Goal: Task Accomplishment & Management: Manage account settings

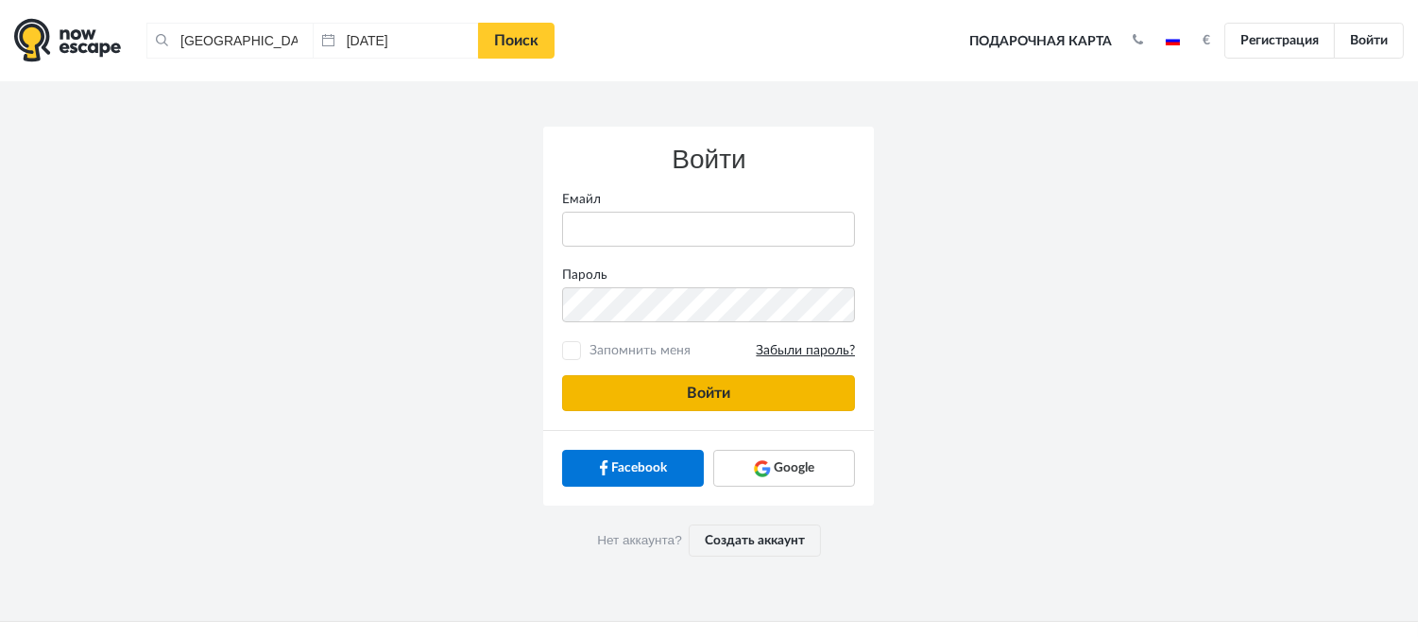
type input "anatoly@imaginaris.ee"
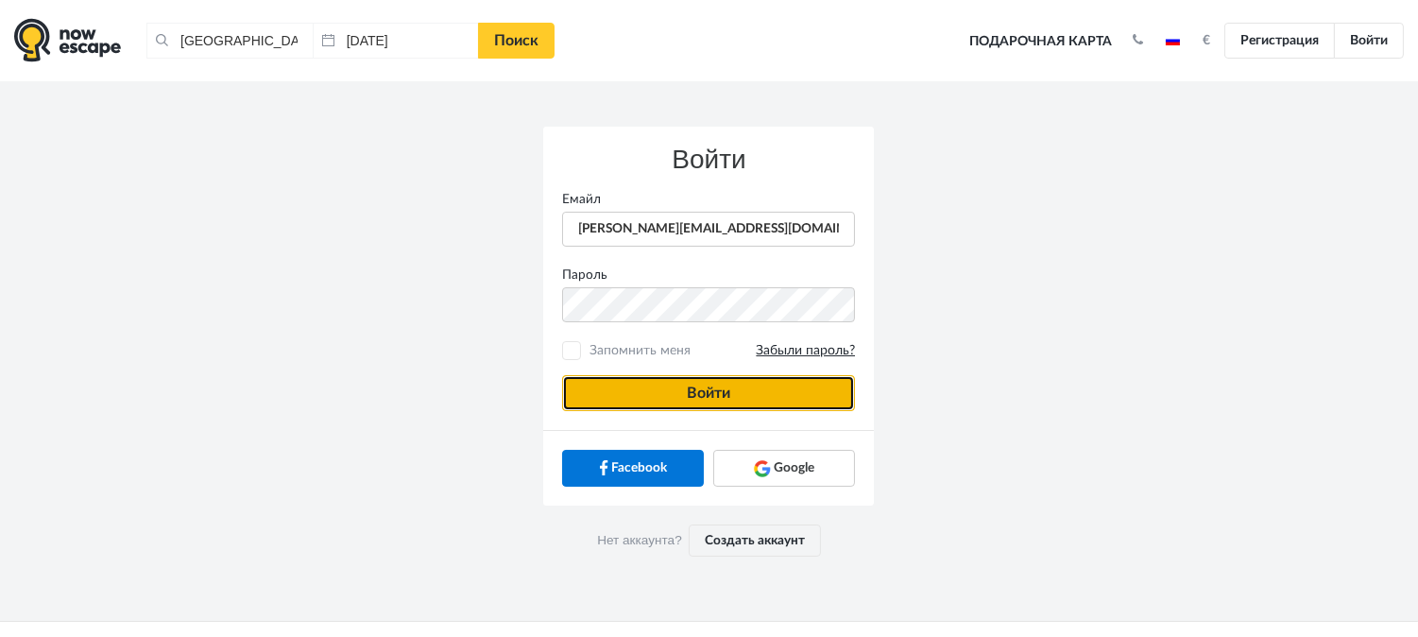
click at [715, 389] on button "Войти" at bounding box center [708, 393] width 293 height 36
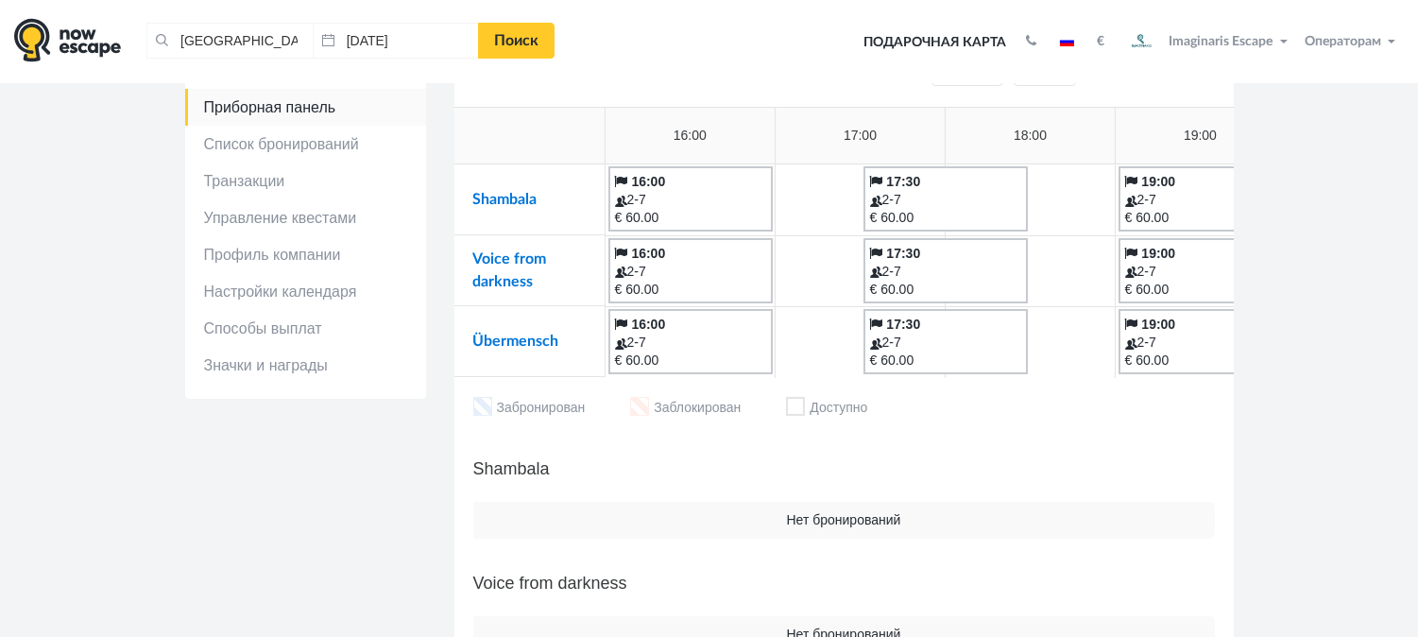
scroll to position [105, 0]
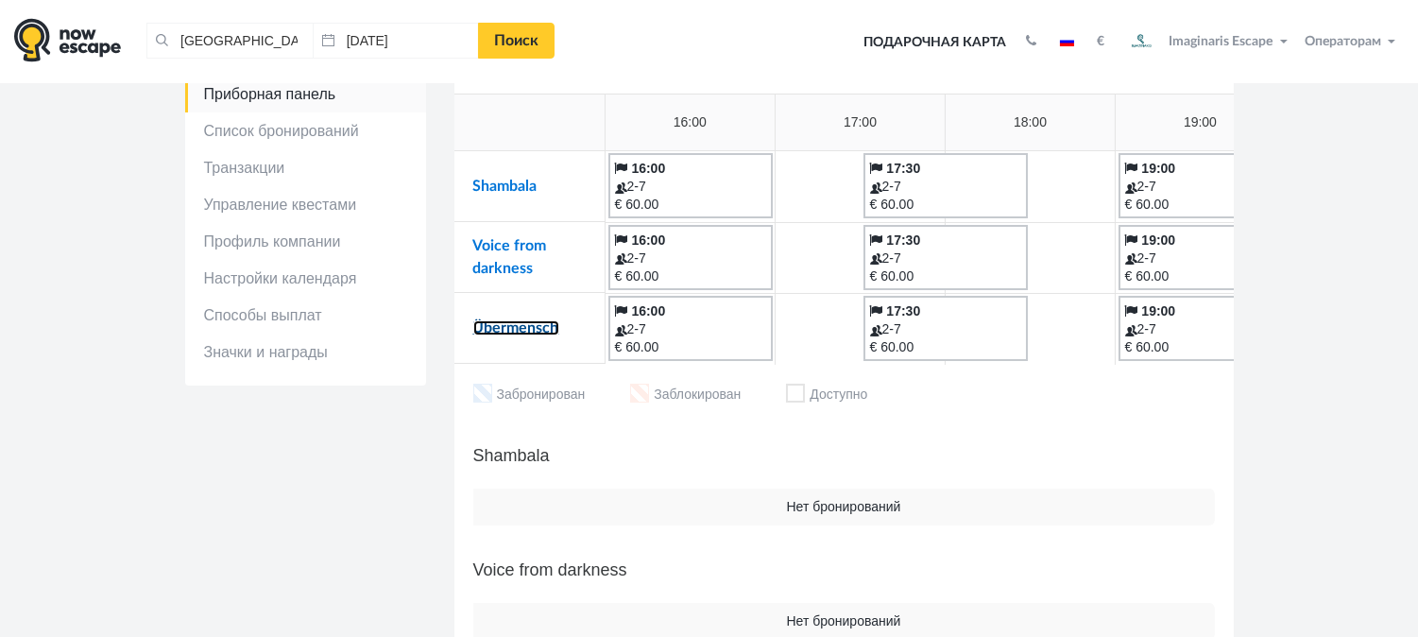
click at [542, 333] on link "Übermensch" at bounding box center [516, 327] width 86 height 15
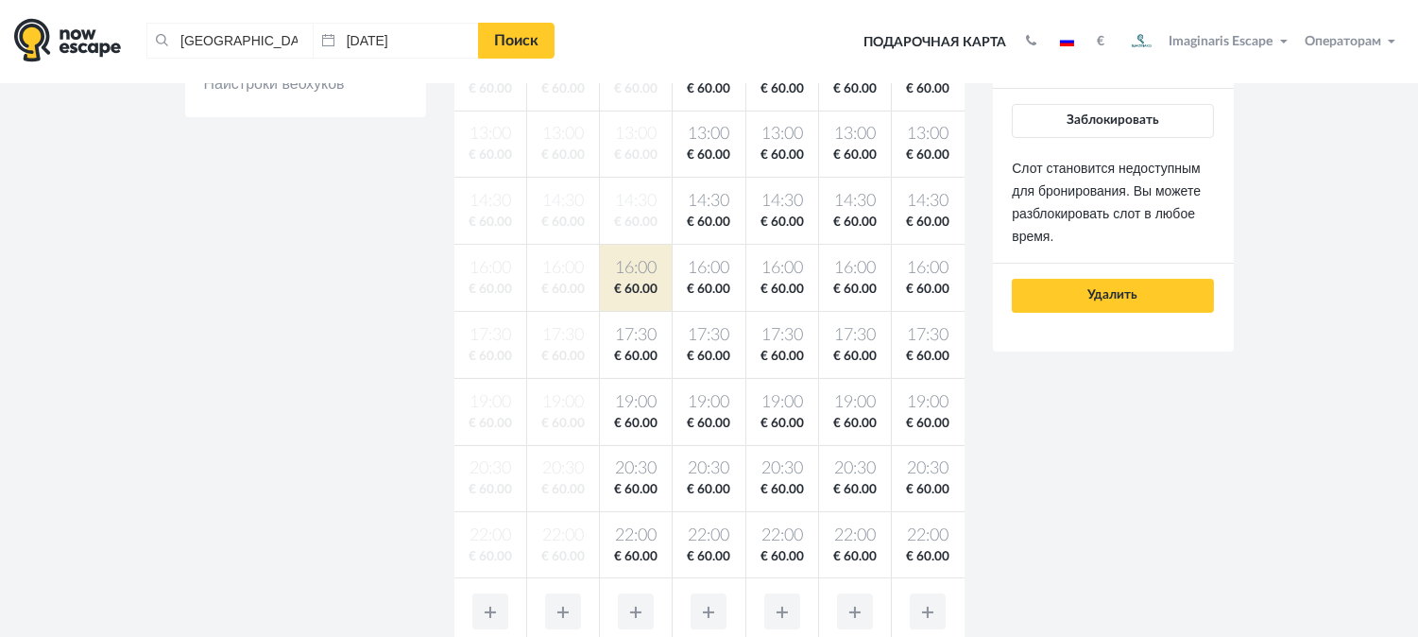
scroll to position [420, 0]
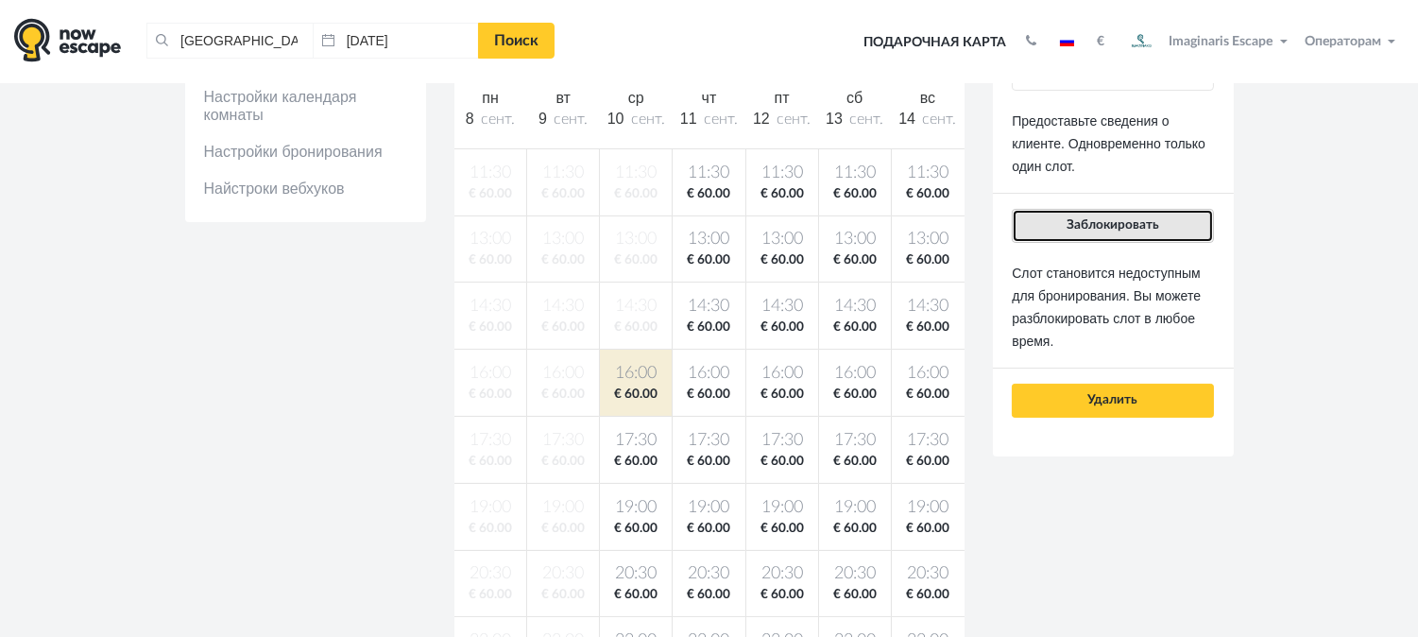
click at [1157, 228] on span "Заблокировать" at bounding box center [1113, 224] width 93 height 13
click at [1097, 228] on span "Заблокировать" at bounding box center [1113, 224] width 93 height 13
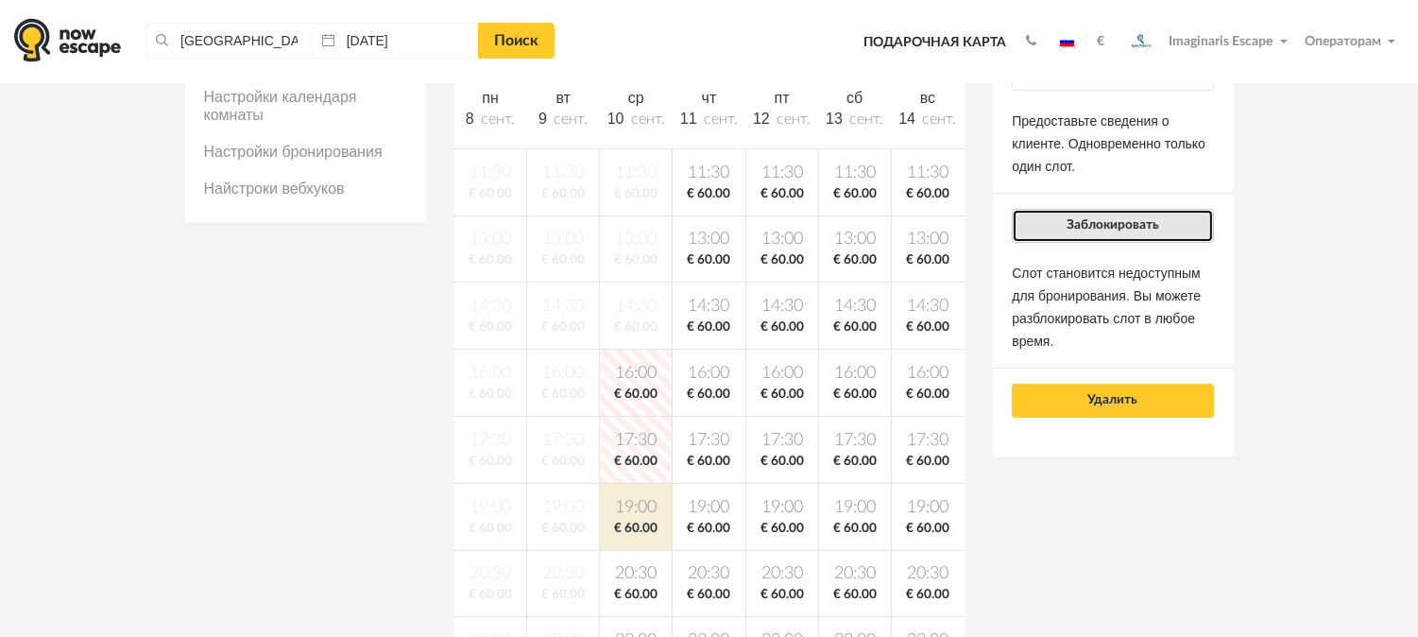
click at [1129, 230] on span "Заблокировать" at bounding box center [1113, 224] width 93 height 13
click at [1144, 215] on button "Заблокировать" at bounding box center [1112, 226] width 201 height 34
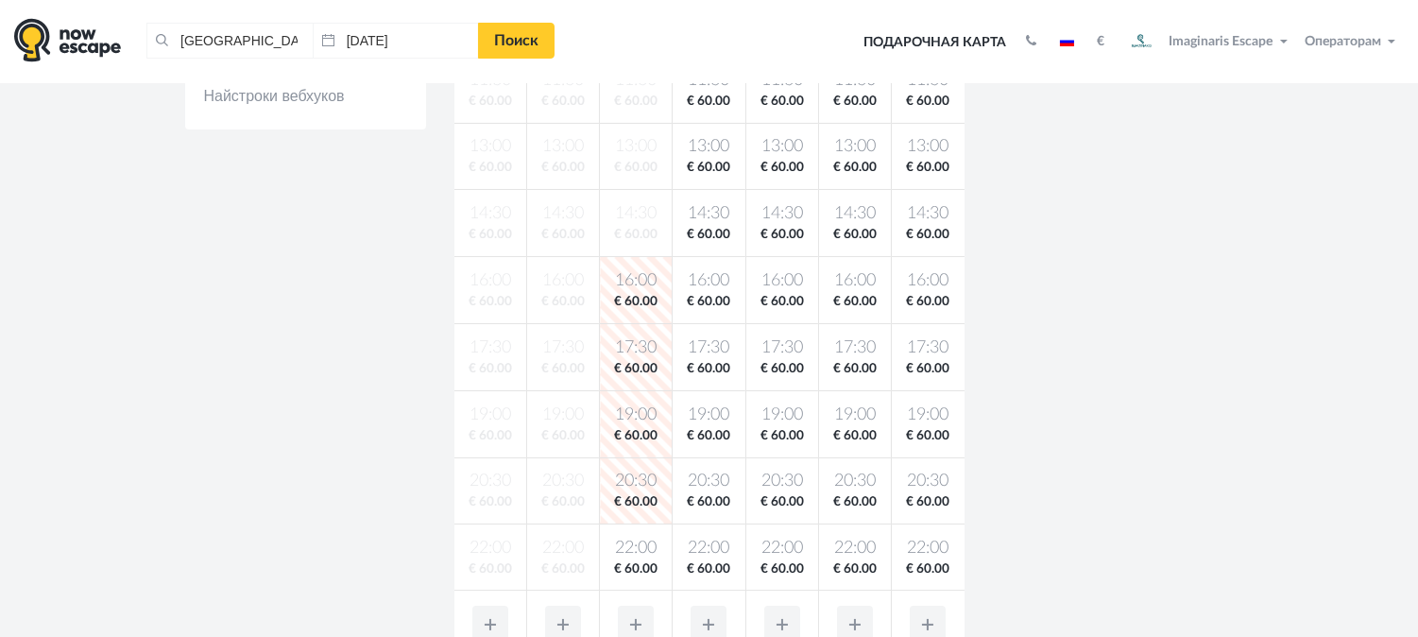
scroll to position [524, 0]
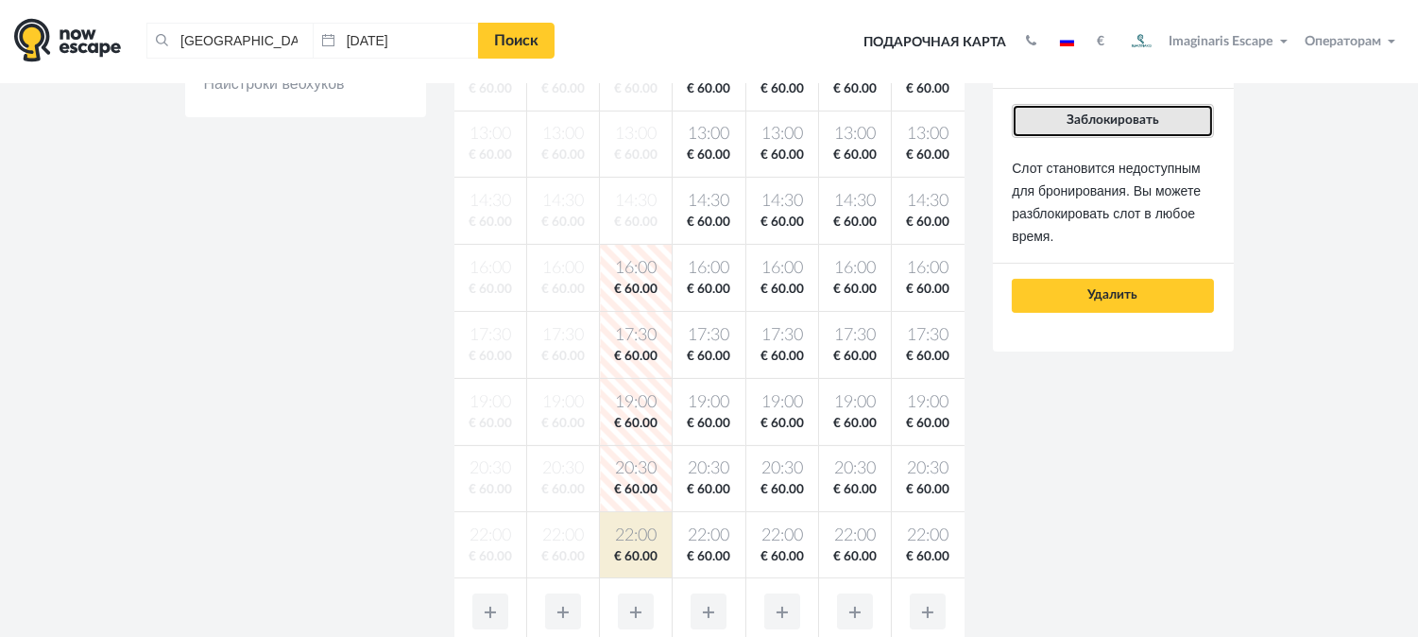
click at [1148, 128] on button "Заблокировать" at bounding box center [1112, 121] width 201 height 34
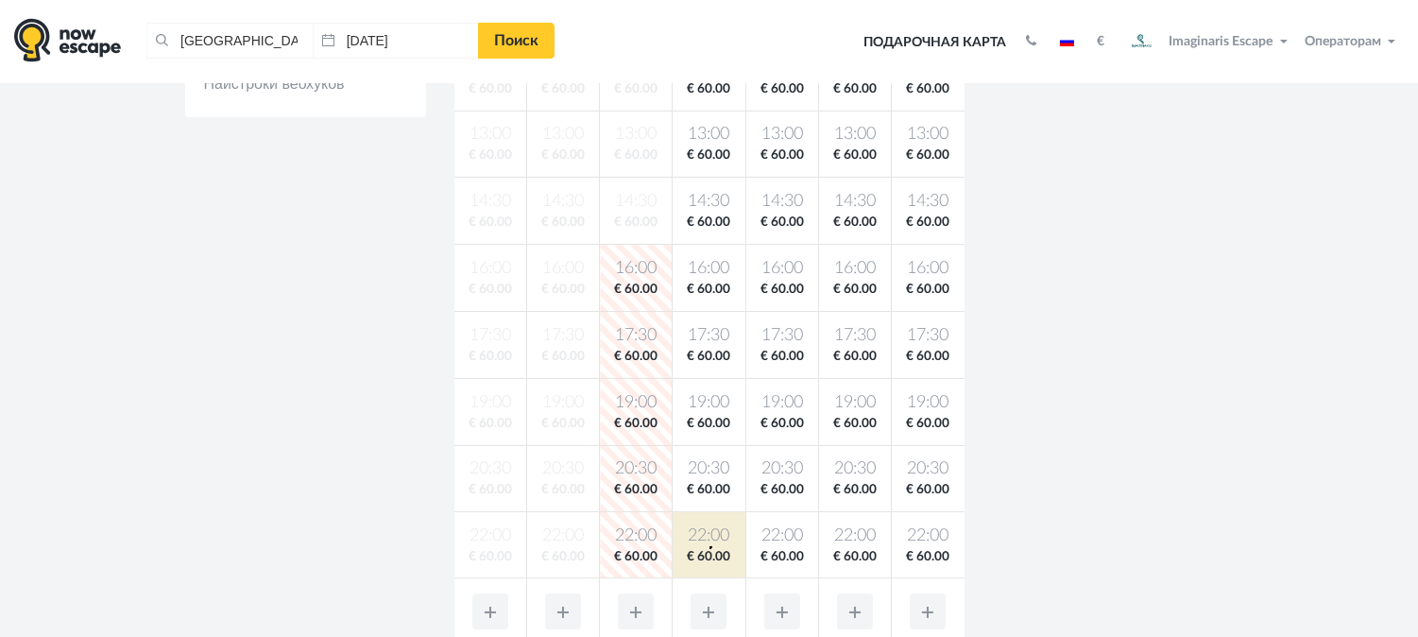
click at [711, 545] on span "22:00" at bounding box center [709, 536] width 64 height 24
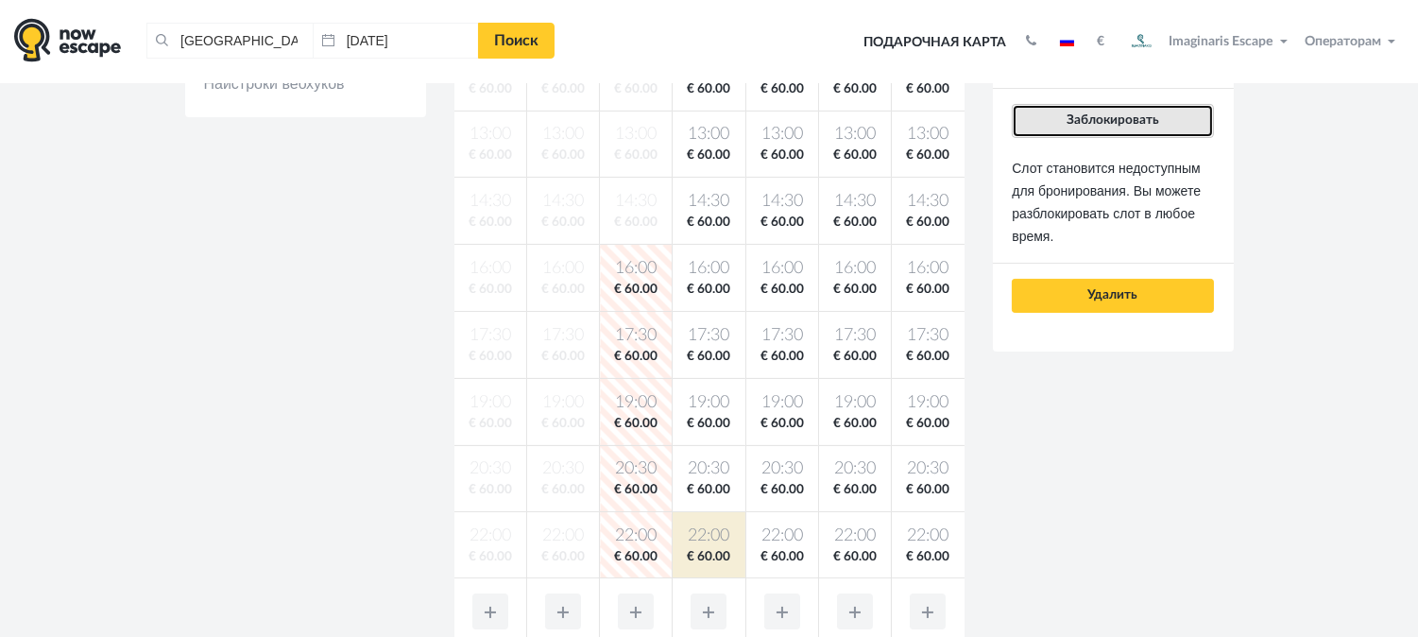
click at [1140, 130] on button "Заблокировать" at bounding box center [1112, 121] width 201 height 34
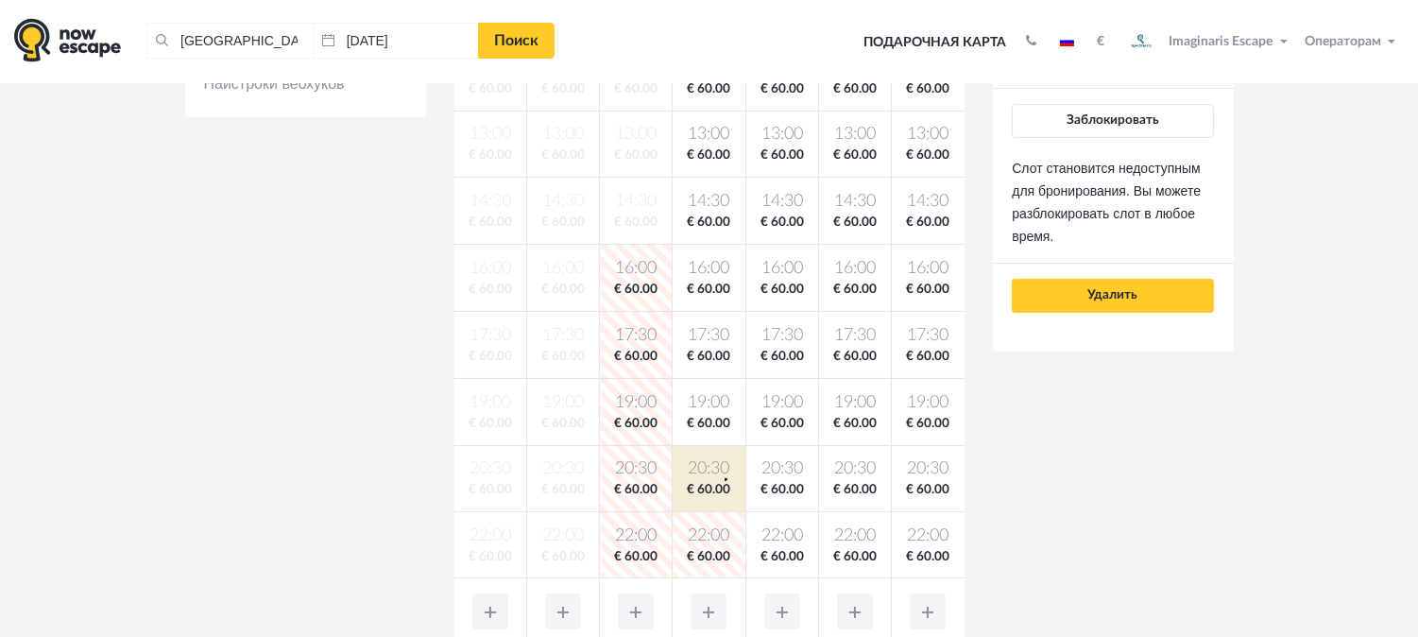
drag, startPoint x: 725, startPoint y: 477, endPoint x: 770, endPoint y: 446, distance: 55.0
click at [1143, 124] on span "Заблокировать" at bounding box center [1113, 119] width 93 height 13
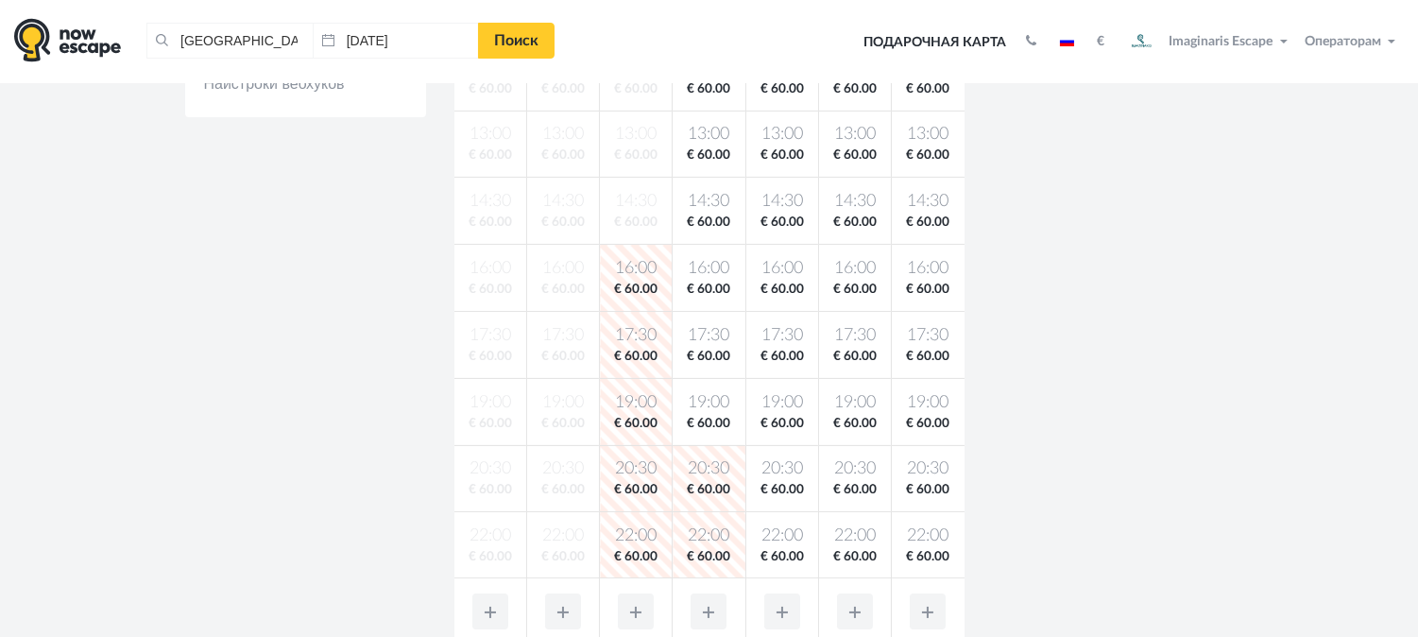
drag, startPoint x: 707, startPoint y: 403, endPoint x: 757, endPoint y: 369, distance: 60.5
click at [716, 400] on span "19:00" at bounding box center [709, 403] width 64 height 24
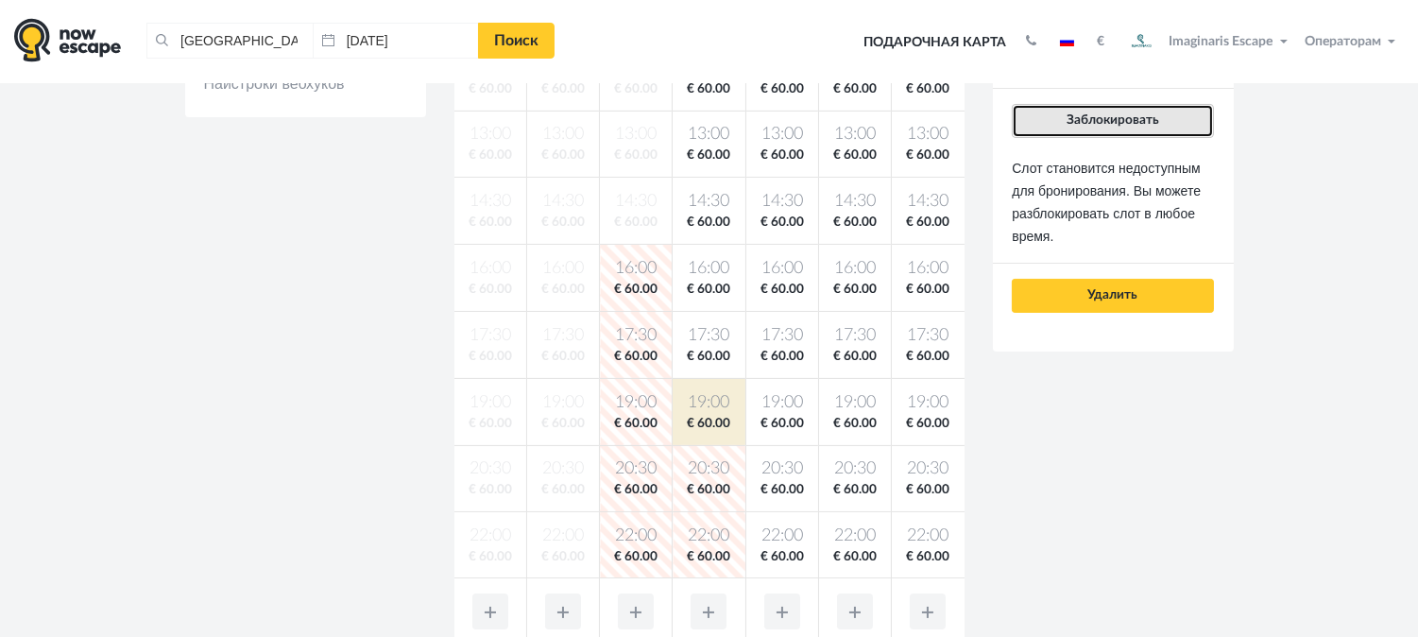
drag, startPoint x: 1093, startPoint y: 120, endPoint x: 1037, endPoint y: 151, distance: 63.9
click at [1085, 125] on span "Заблокировать" at bounding box center [1113, 119] width 93 height 13
click at [1145, 128] on button "Заблокировать" at bounding box center [1112, 121] width 201 height 34
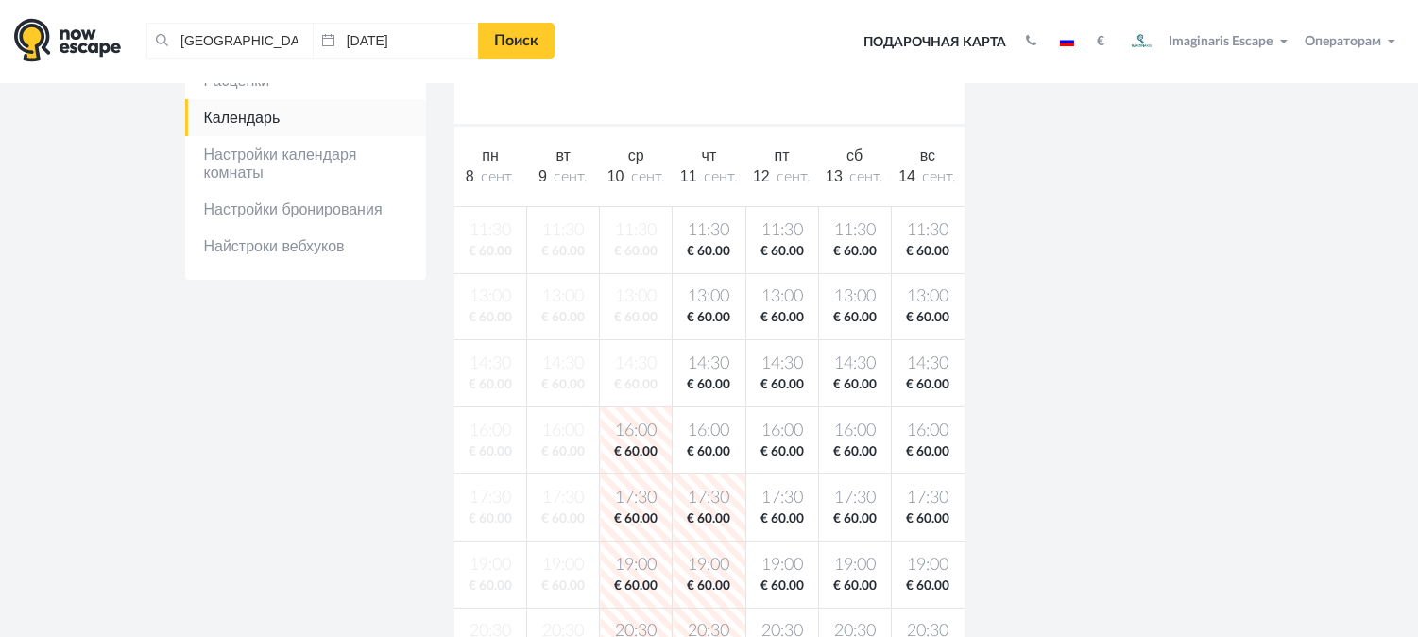
scroll to position [315, 0]
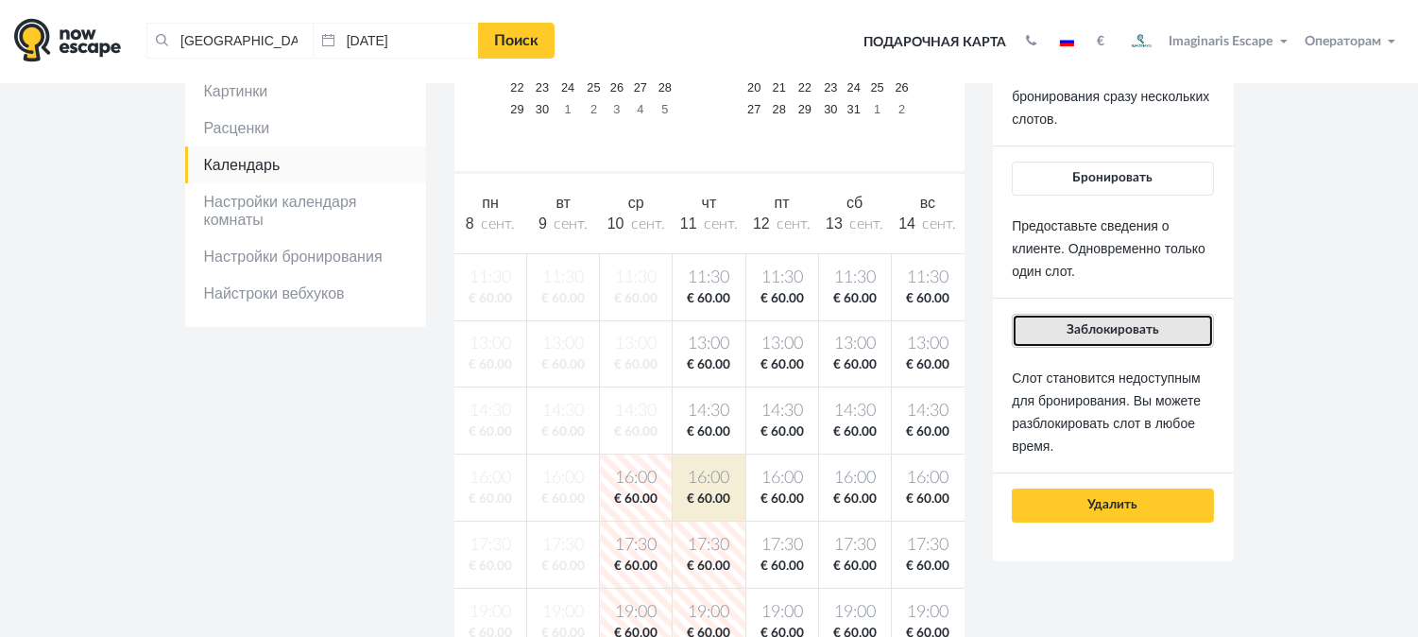
click at [1189, 316] on button "Заблокировать" at bounding box center [1112, 331] width 201 height 34
click at [1103, 334] on span "Заблокировать" at bounding box center [1113, 329] width 93 height 13
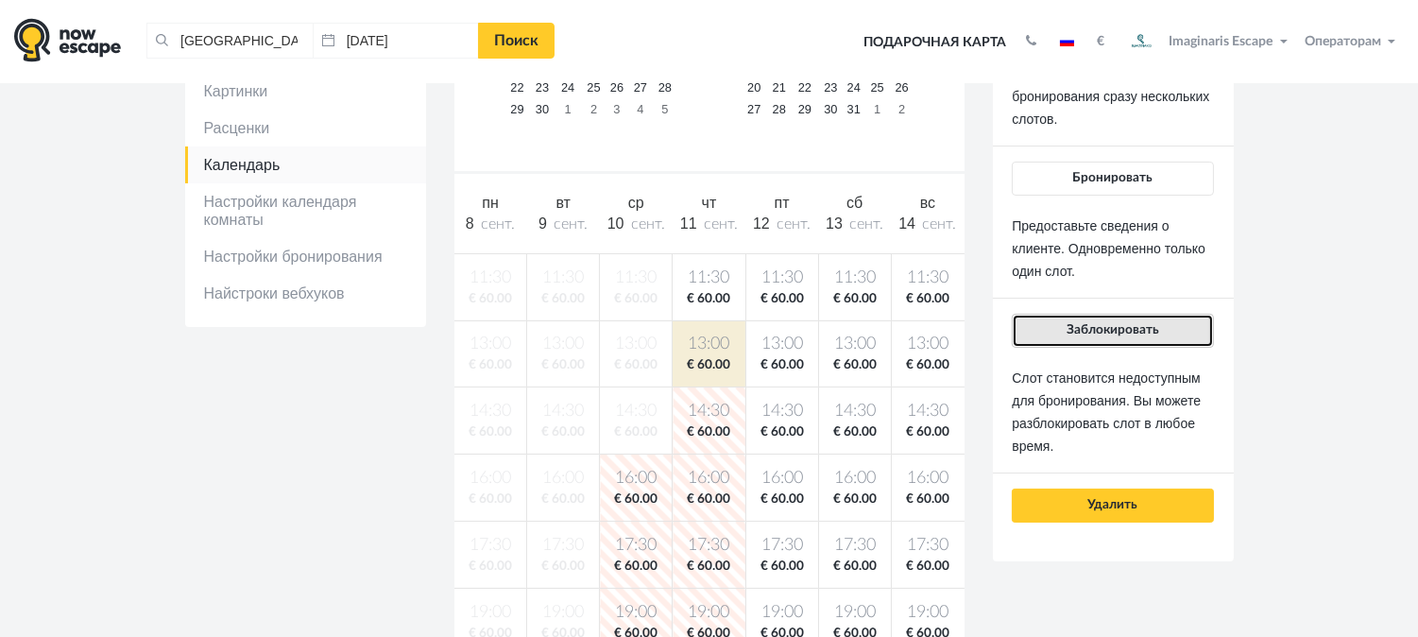
drag, startPoint x: 1139, startPoint y: 327, endPoint x: 827, endPoint y: 332, distance: 311.8
click at [1137, 328] on span "Заблокировать" at bounding box center [1113, 329] width 93 height 13
drag, startPoint x: 1175, startPoint y: 326, endPoint x: 902, endPoint y: 310, distance: 273.5
click at [1165, 325] on button "Заблокировать" at bounding box center [1112, 331] width 201 height 34
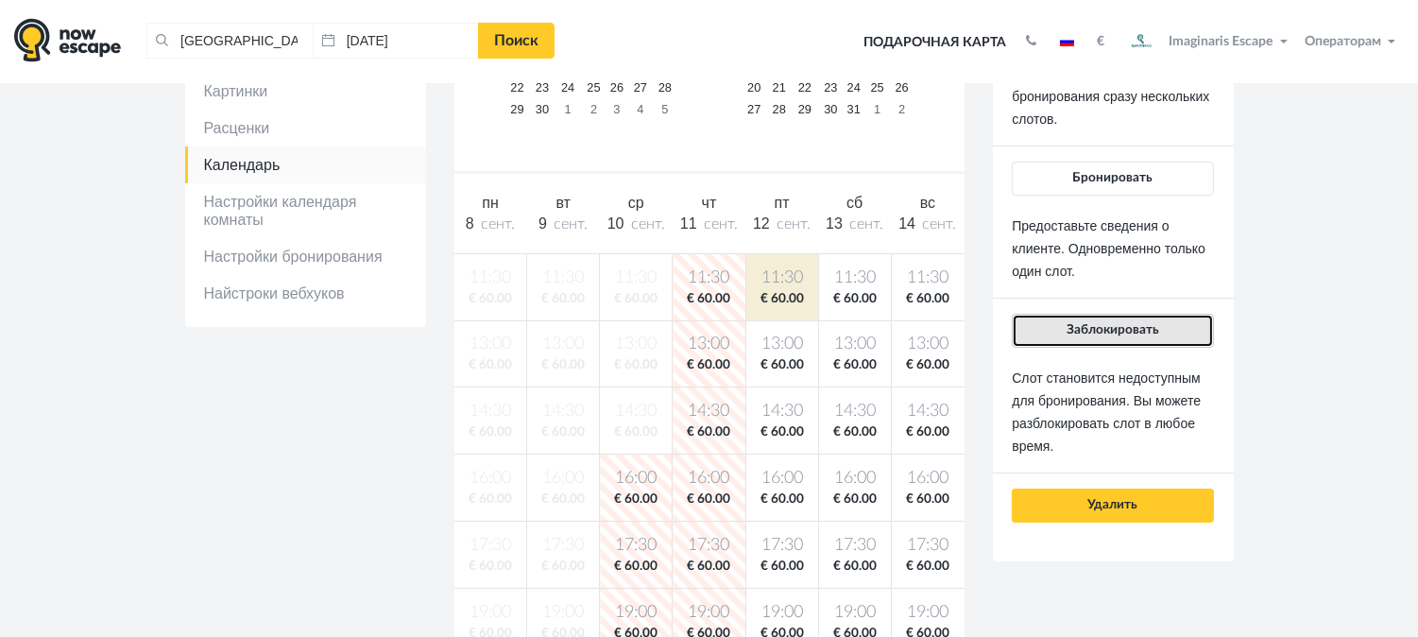
drag, startPoint x: 1131, startPoint y: 327, endPoint x: 852, endPoint y: 346, distance: 279.4
click at [1130, 328] on span "Заблокировать" at bounding box center [1113, 329] width 93 height 13
drag, startPoint x: 1118, startPoint y: 329, endPoint x: 880, endPoint y: 400, distance: 248.4
click at [1115, 328] on span "Заблокировать" at bounding box center [1113, 329] width 93 height 13
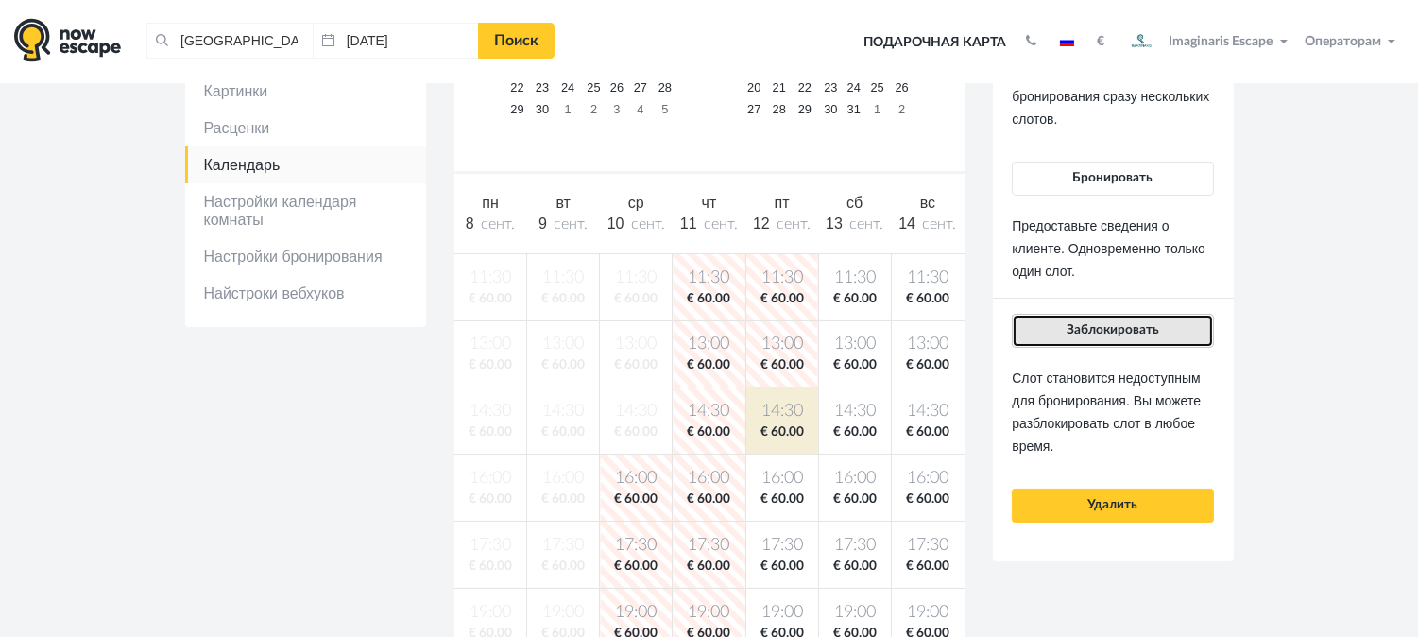
click at [1147, 329] on span "Заблокировать" at bounding box center [1113, 329] width 93 height 13
click at [1192, 328] on button "Заблокировать" at bounding box center [1112, 331] width 201 height 34
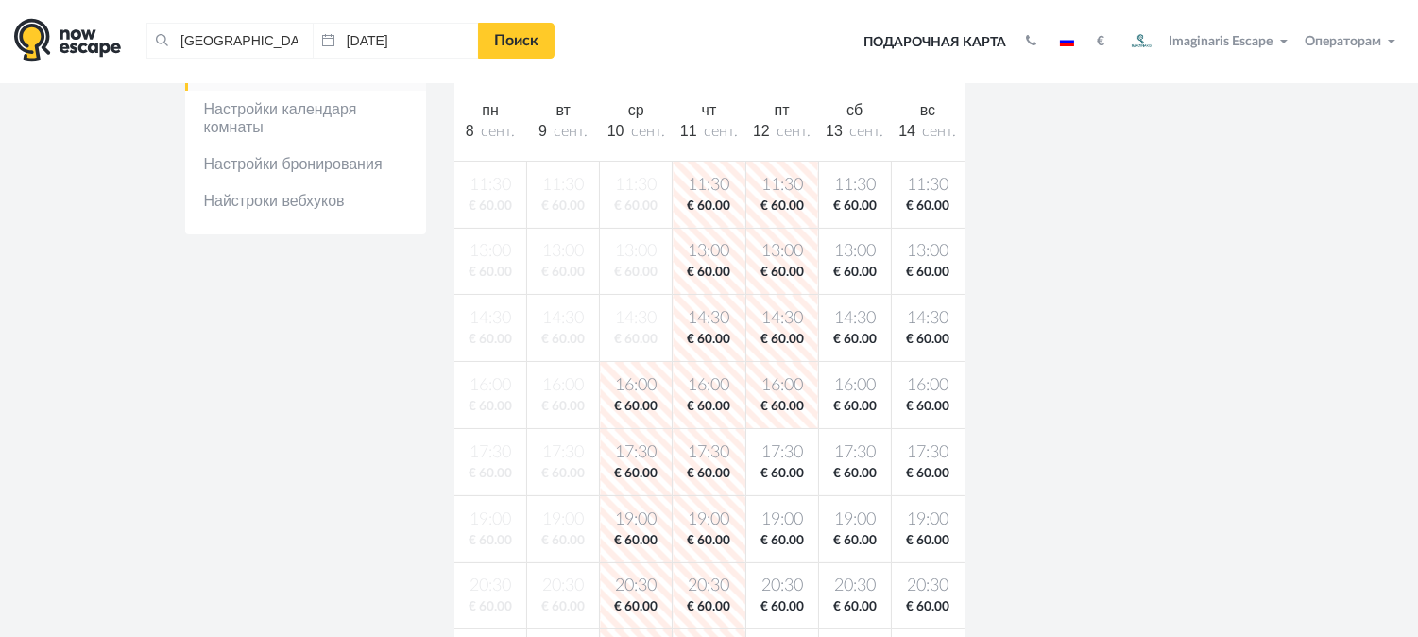
scroll to position [420, 0]
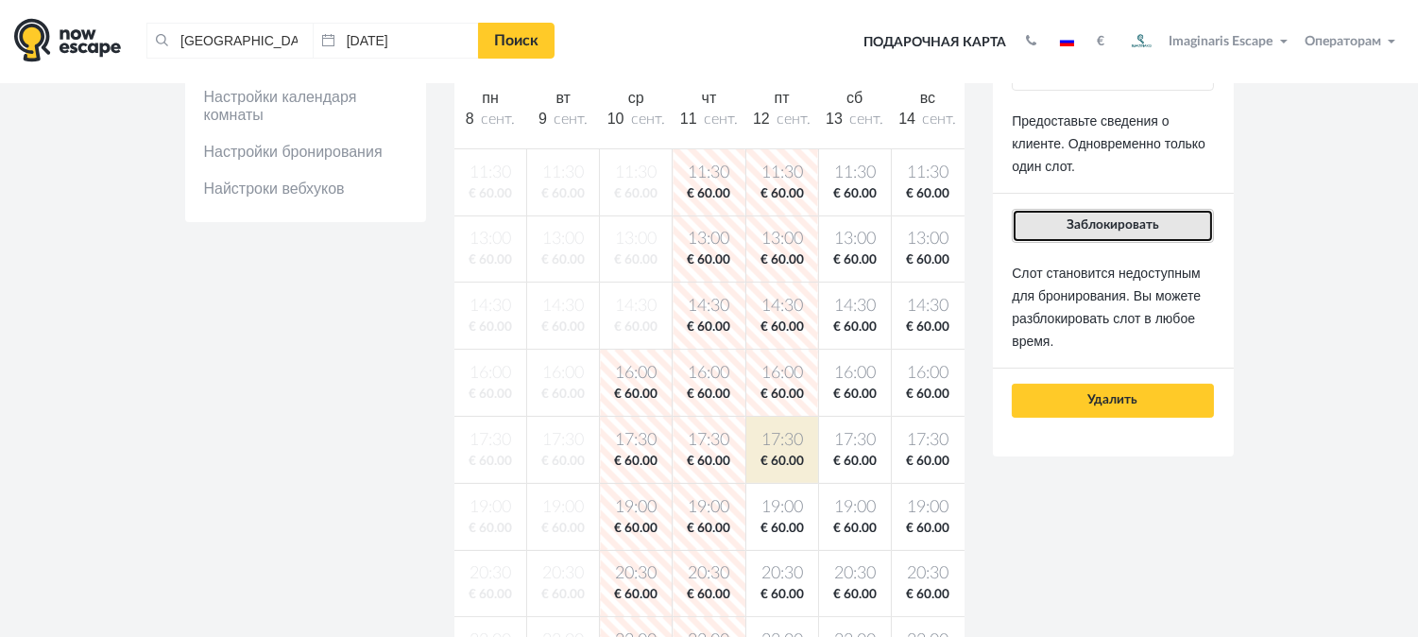
drag, startPoint x: 1117, startPoint y: 222, endPoint x: 985, endPoint y: 389, distance: 213.2
click at [1117, 227] on span "Заблокировать" at bounding box center [1113, 224] width 93 height 13
click at [1140, 236] on button "Заблокировать" at bounding box center [1112, 226] width 201 height 34
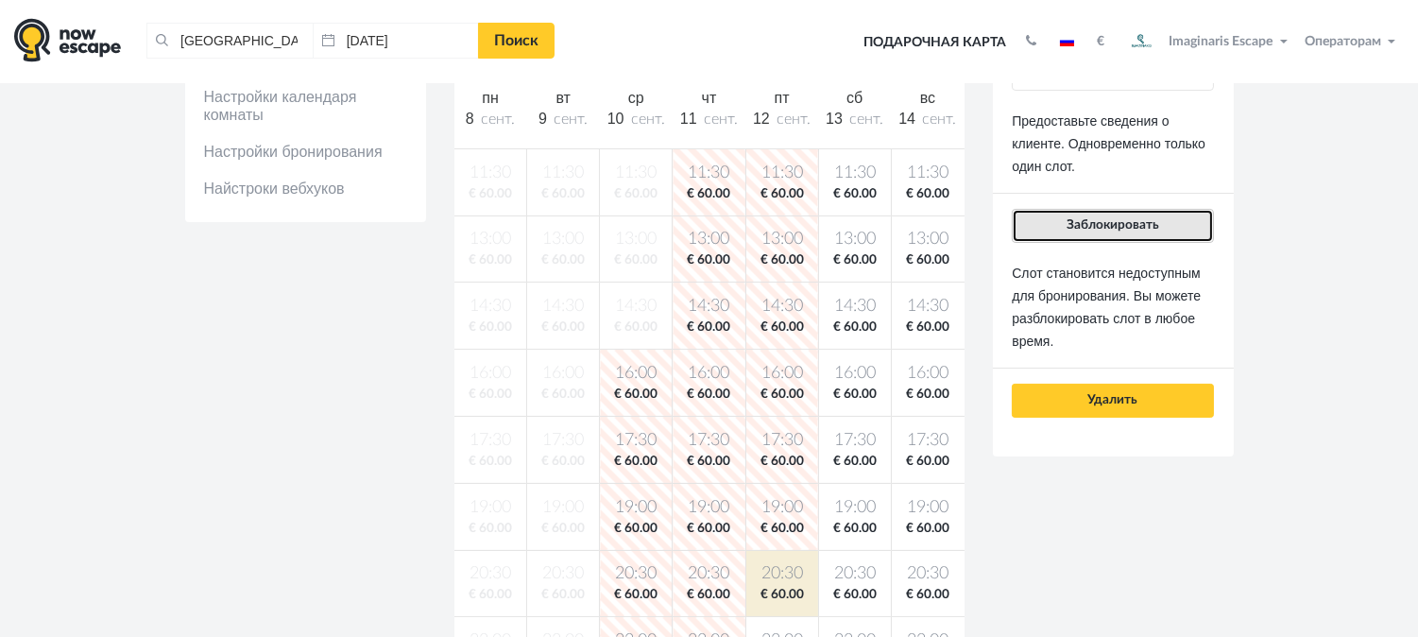
click at [1162, 220] on button "Заблокировать" at bounding box center [1112, 226] width 201 height 34
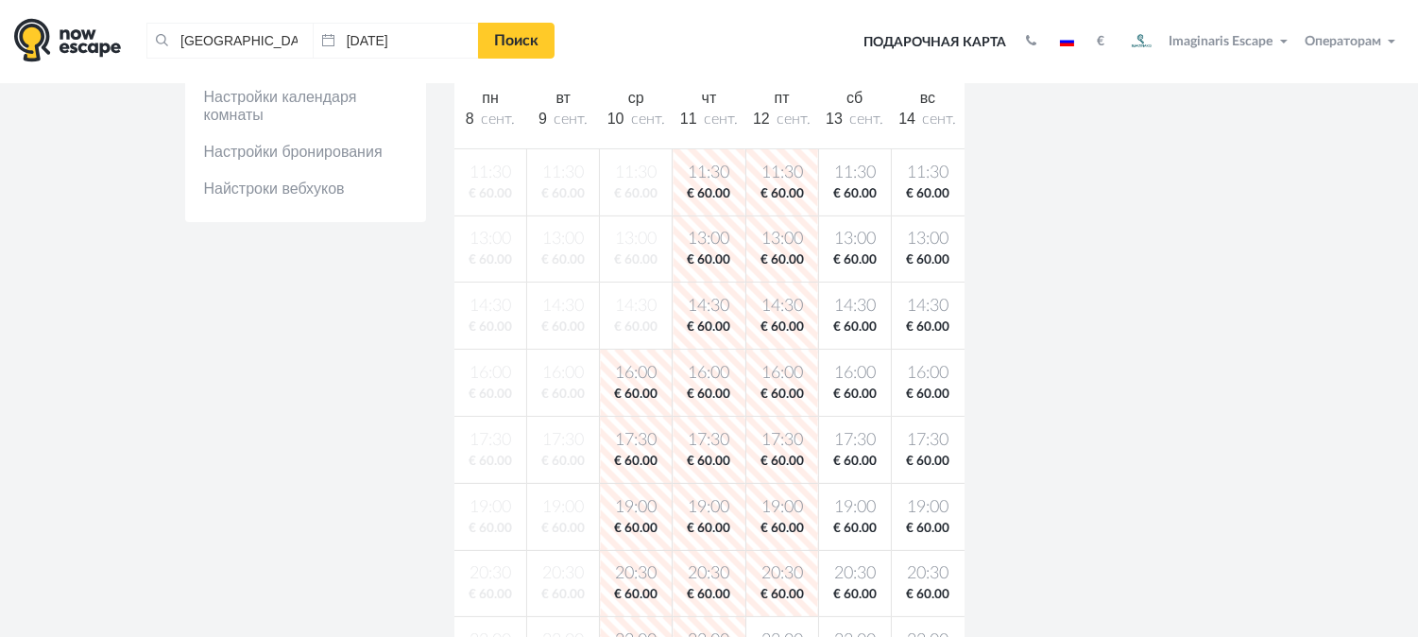
scroll to position [524, 0]
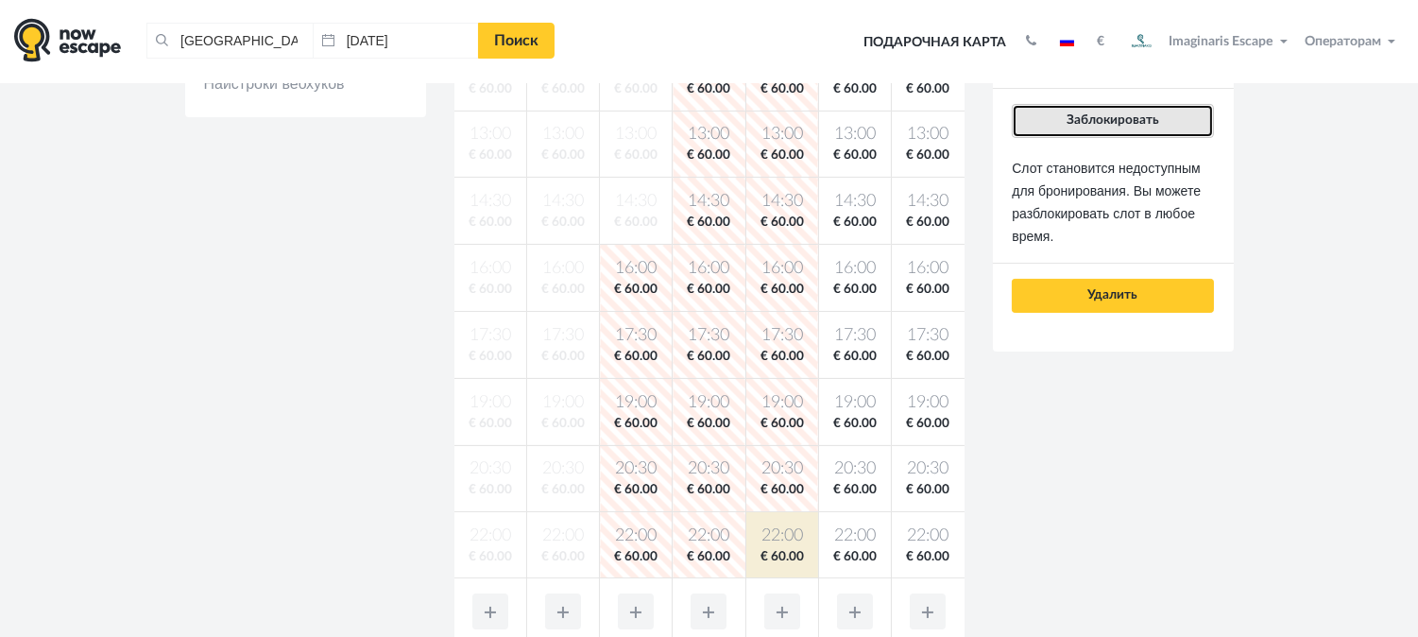
drag, startPoint x: 1165, startPoint y: 128, endPoint x: 1150, endPoint y: 146, distance: 24.2
click at [1164, 129] on button "Заблокировать" at bounding box center [1112, 121] width 201 height 34
click at [1164, 125] on button "Заблокировать" at bounding box center [1112, 121] width 201 height 34
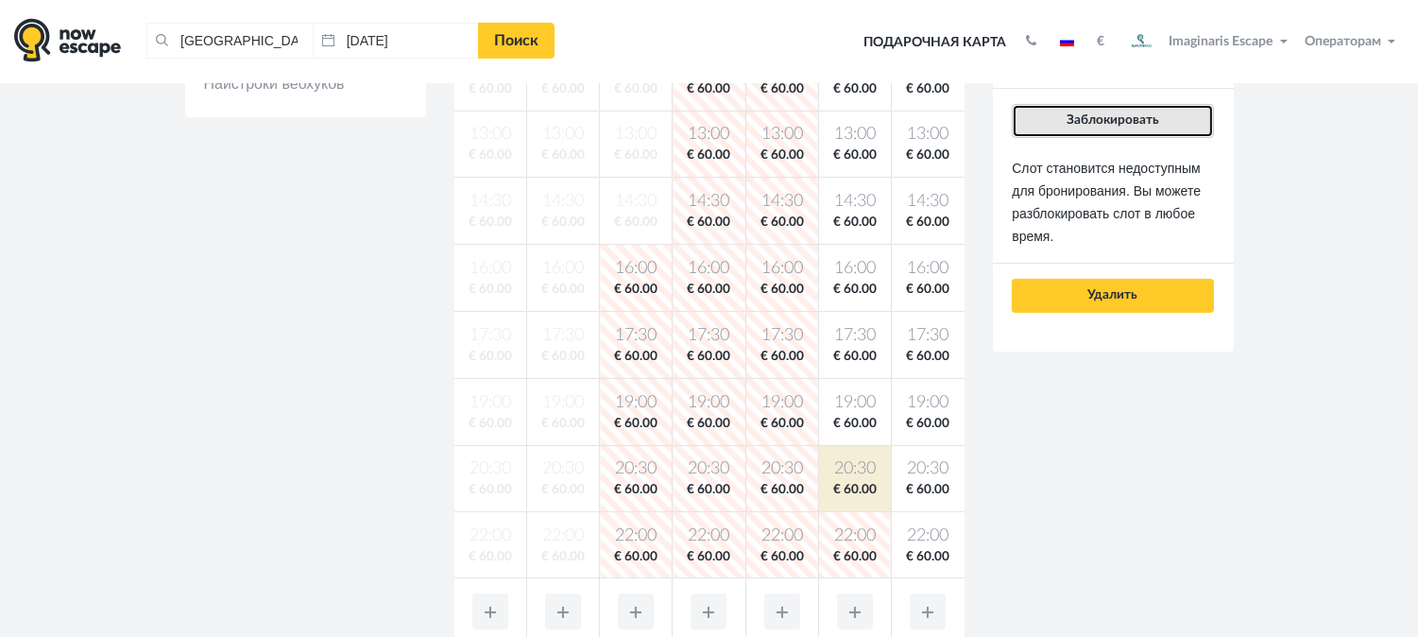
click at [1128, 127] on button "Заблокировать" at bounding box center [1112, 121] width 201 height 34
click at [1140, 123] on span "Заблокировать" at bounding box center [1113, 119] width 93 height 13
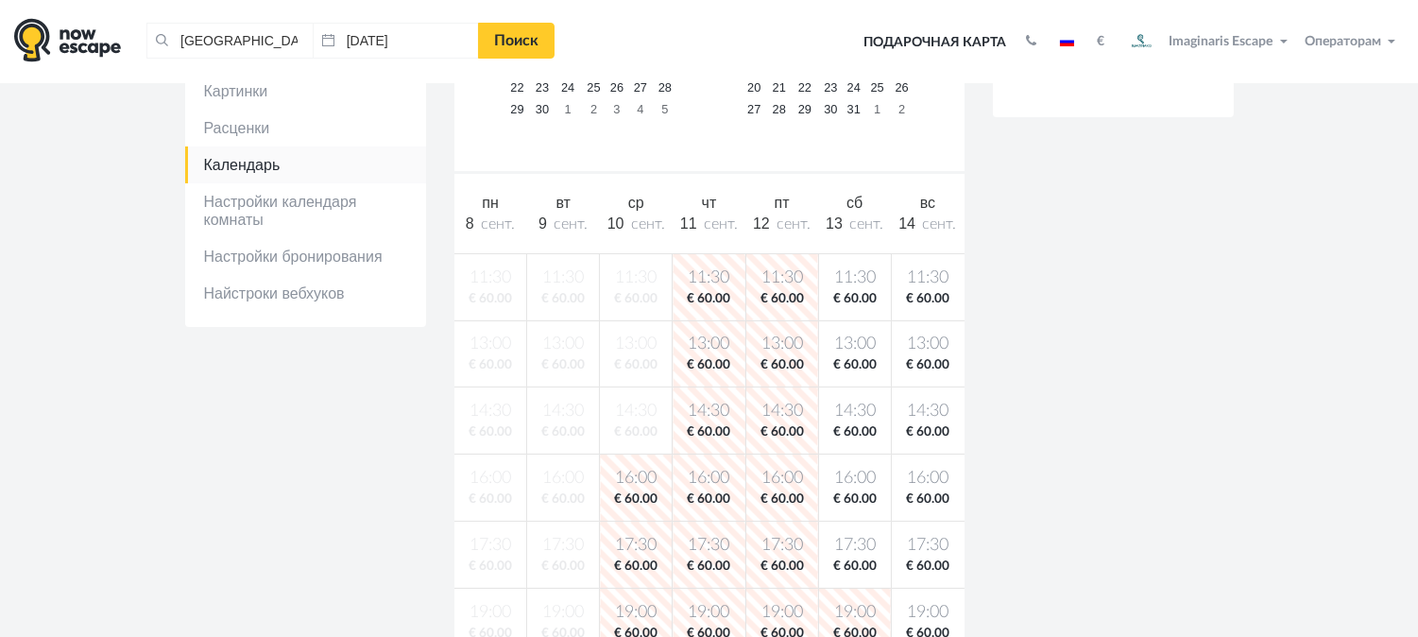
scroll to position [420, 0]
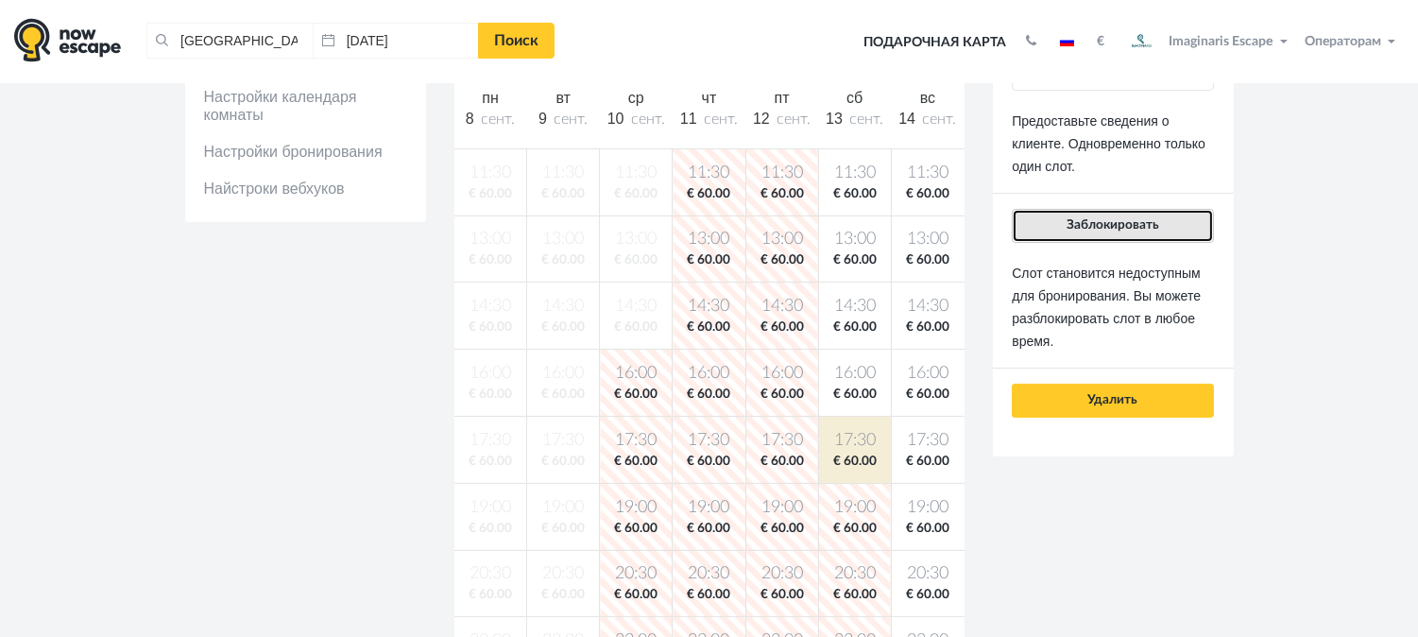
drag, startPoint x: 1148, startPoint y: 224, endPoint x: 1136, endPoint y: 238, distance: 18.8
click at [1146, 228] on span "Заблокировать" at bounding box center [1113, 224] width 93 height 13
drag, startPoint x: 1092, startPoint y: 222, endPoint x: 1073, endPoint y: 231, distance: 21.1
click at [1085, 225] on span "Заблокировать" at bounding box center [1113, 224] width 93 height 13
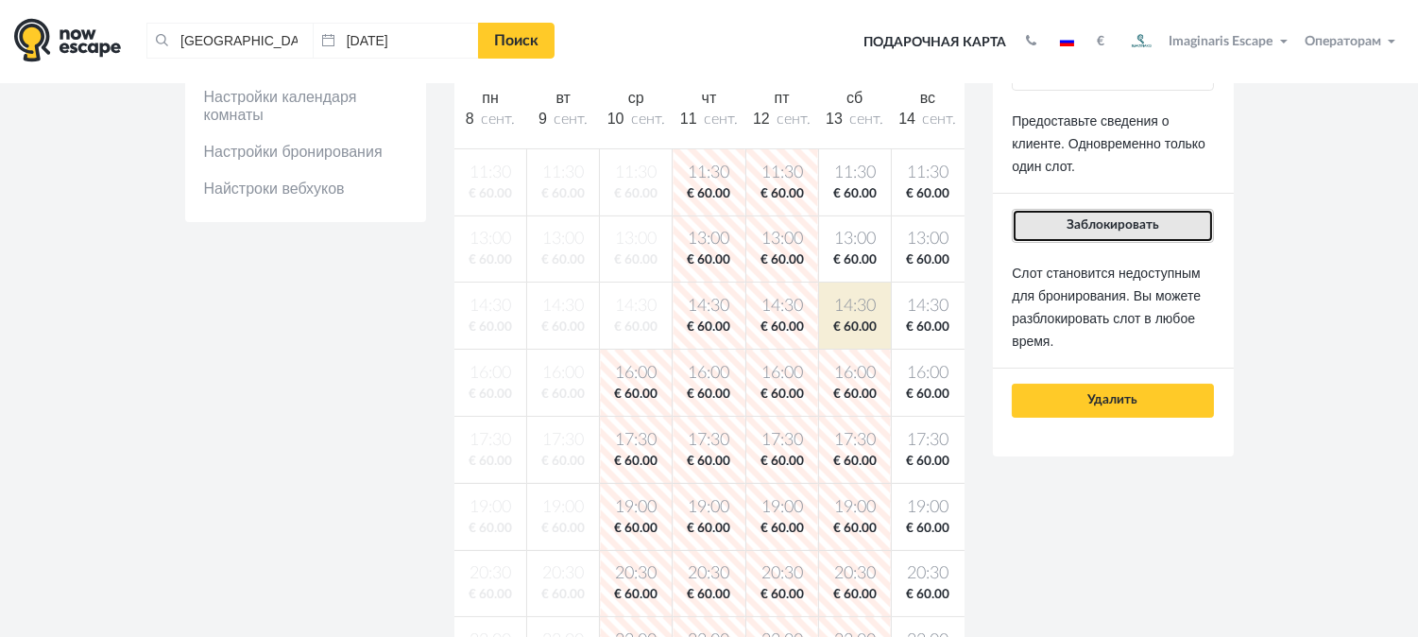
click at [1130, 223] on span "Заблокировать" at bounding box center [1113, 224] width 93 height 13
click at [1141, 217] on button "Заблокировать" at bounding box center [1112, 226] width 201 height 34
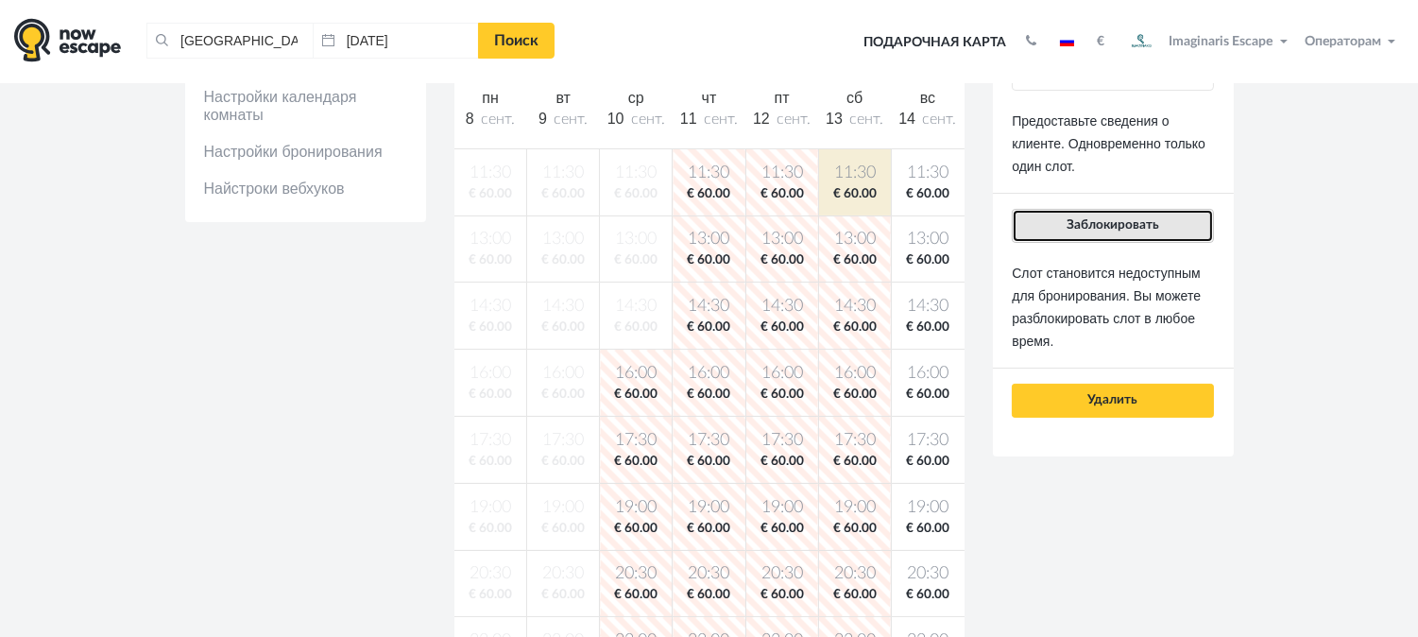
click at [1147, 230] on span "Заблокировать" at bounding box center [1113, 224] width 93 height 13
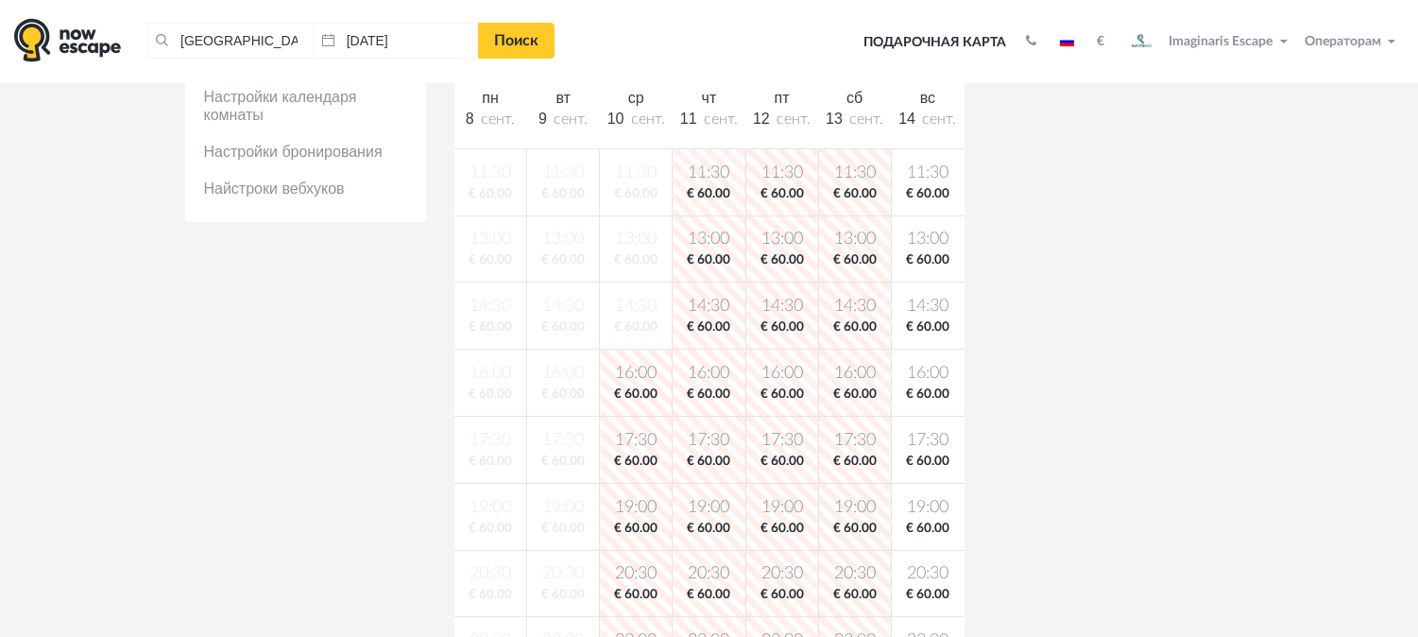
drag, startPoint x: 923, startPoint y: 192, endPoint x: 943, endPoint y: 209, distance: 26.1
click at [924, 196] on span "€ 60.00" at bounding box center [928, 194] width 65 height 18
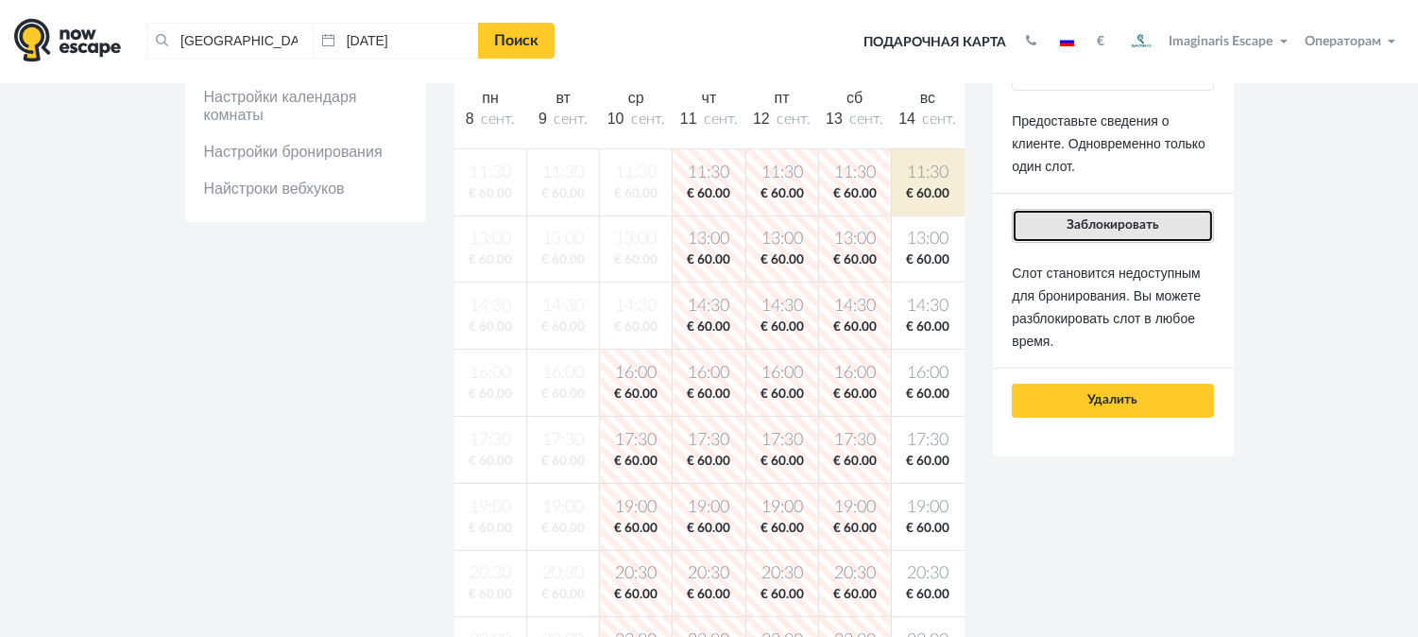
drag, startPoint x: 1115, startPoint y: 227, endPoint x: 986, endPoint y: 263, distance: 133.4
click at [1101, 234] on button "Заблокировать" at bounding box center [1112, 226] width 201 height 34
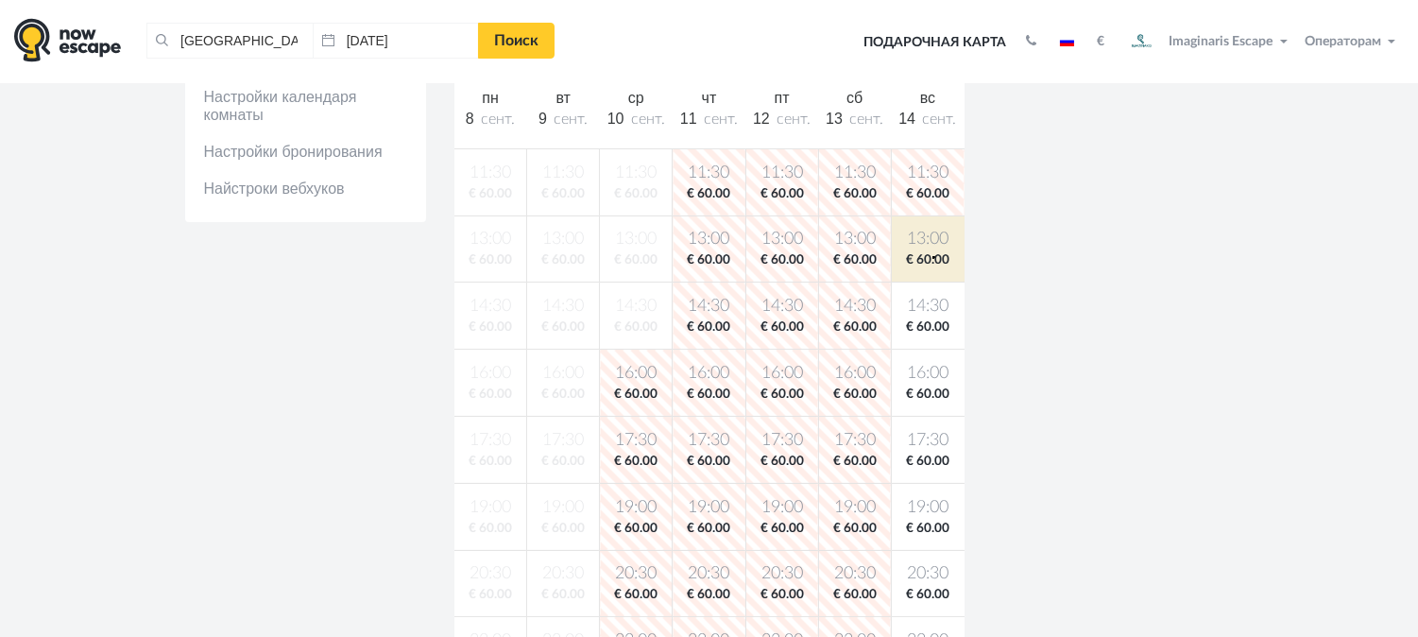
drag, startPoint x: 933, startPoint y: 256, endPoint x: 986, endPoint y: 270, distance: 55.7
click at [935, 258] on span "€ 60.00" at bounding box center [928, 260] width 65 height 18
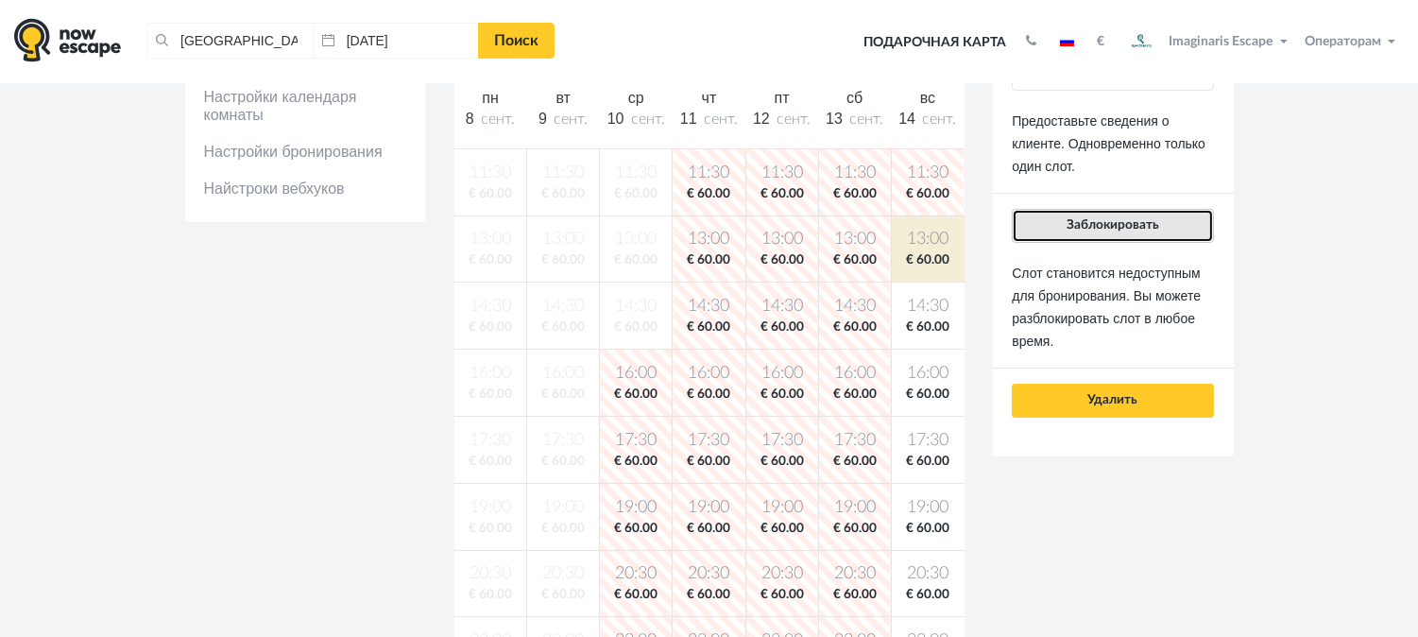
click at [1124, 229] on span "Заблокировать" at bounding box center [1113, 224] width 93 height 13
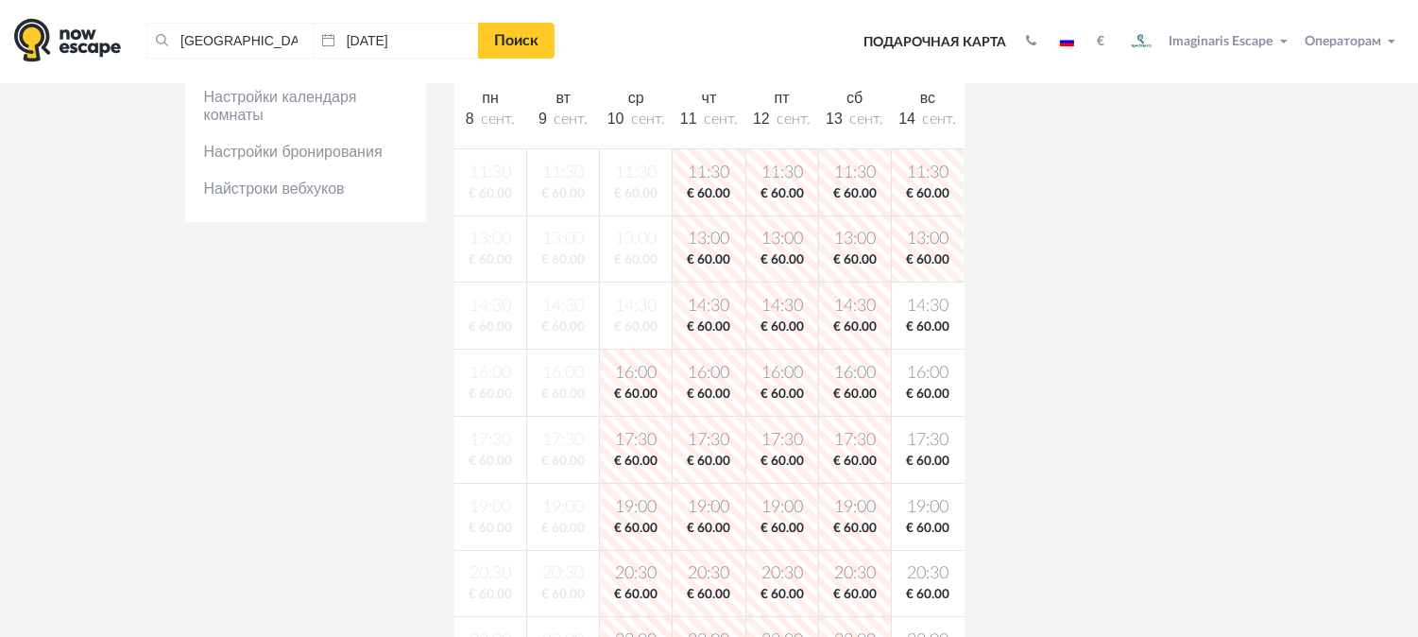
drag, startPoint x: 907, startPoint y: 329, endPoint x: 916, endPoint y: 328, distance: 9.5
click at [909, 328] on span "€ 60.00" at bounding box center [928, 327] width 65 height 18
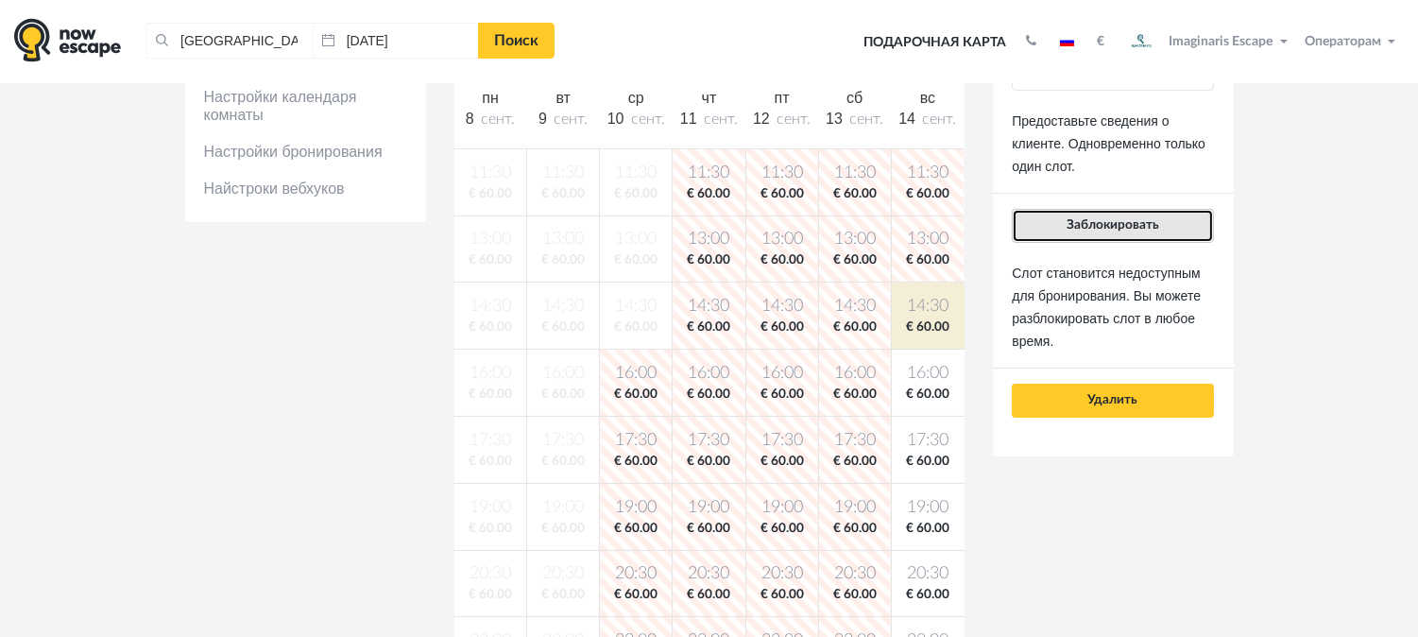
drag, startPoint x: 1148, startPoint y: 231, endPoint x: 1003, endPoint y: 334, distance: 177.5
click at [1144, 231] on button "Заблокировать" at bounding box center [1112, 226] width 201 height 34
drag, startPoint x: 1193, startPoint y: 223, endPoint x: 1179, endPoint y: 242, distance: 23.6
click at [1187, 231] on button "Заблокировать" at bounding box center [1112, 226] width 201 height 34
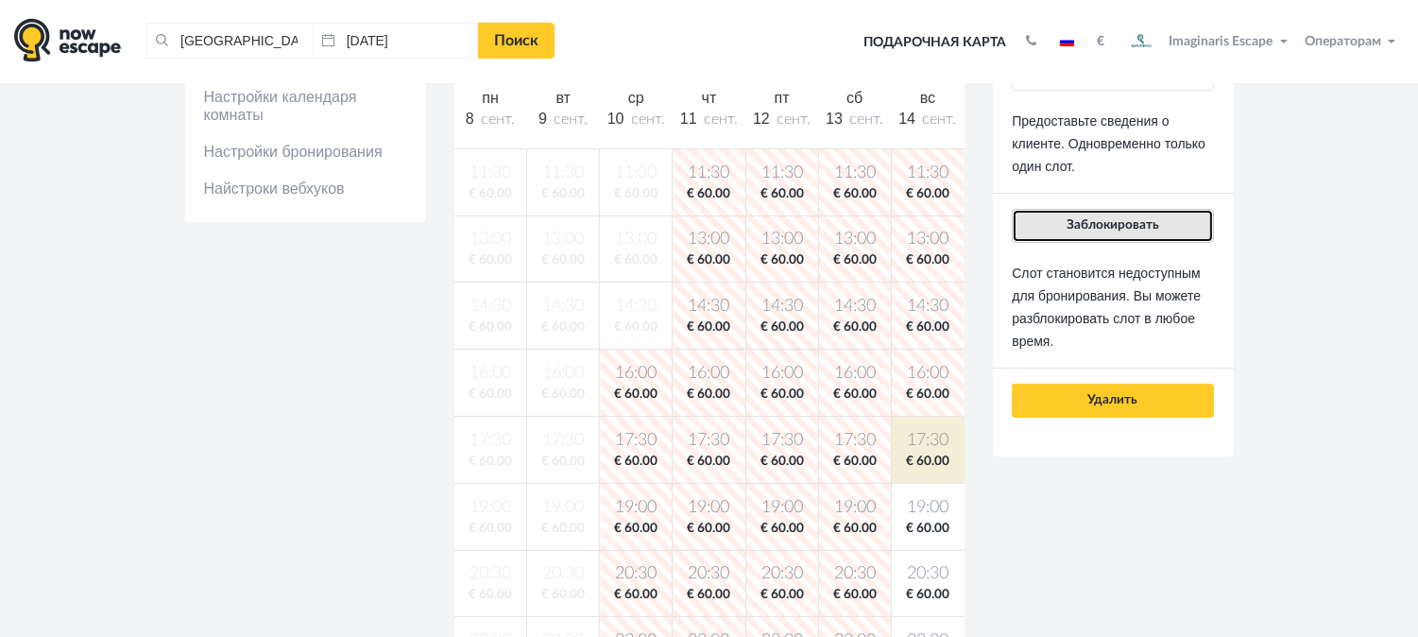
drag, startPoint x: 1140, startPoint y: 223, endPoint x: 1004, endPoint y: 374, distance: 203.4
click at [1140, 224] on span "Заблокировать" at bounding box center [1113, 224] width 93 height 13
click at [1150, 241] on button "Заблокировать" at bounding box center [1112, 226] width 201 height 34
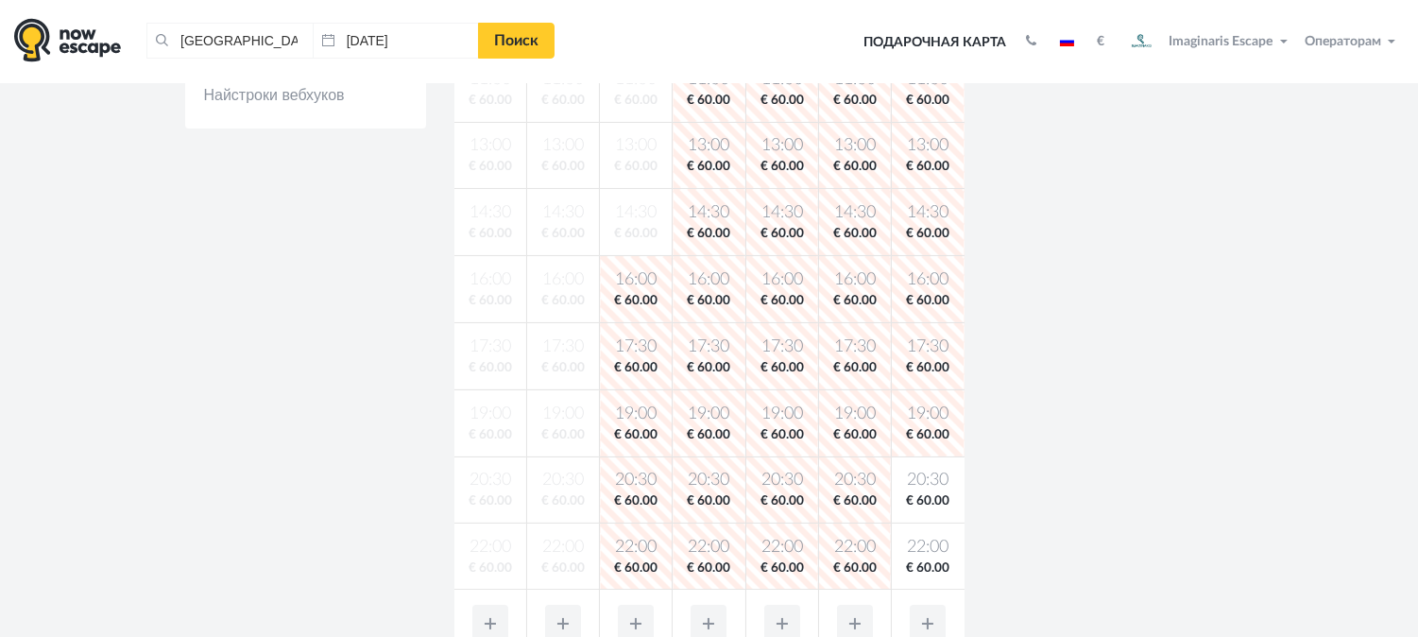
scroll to position [524, 0]
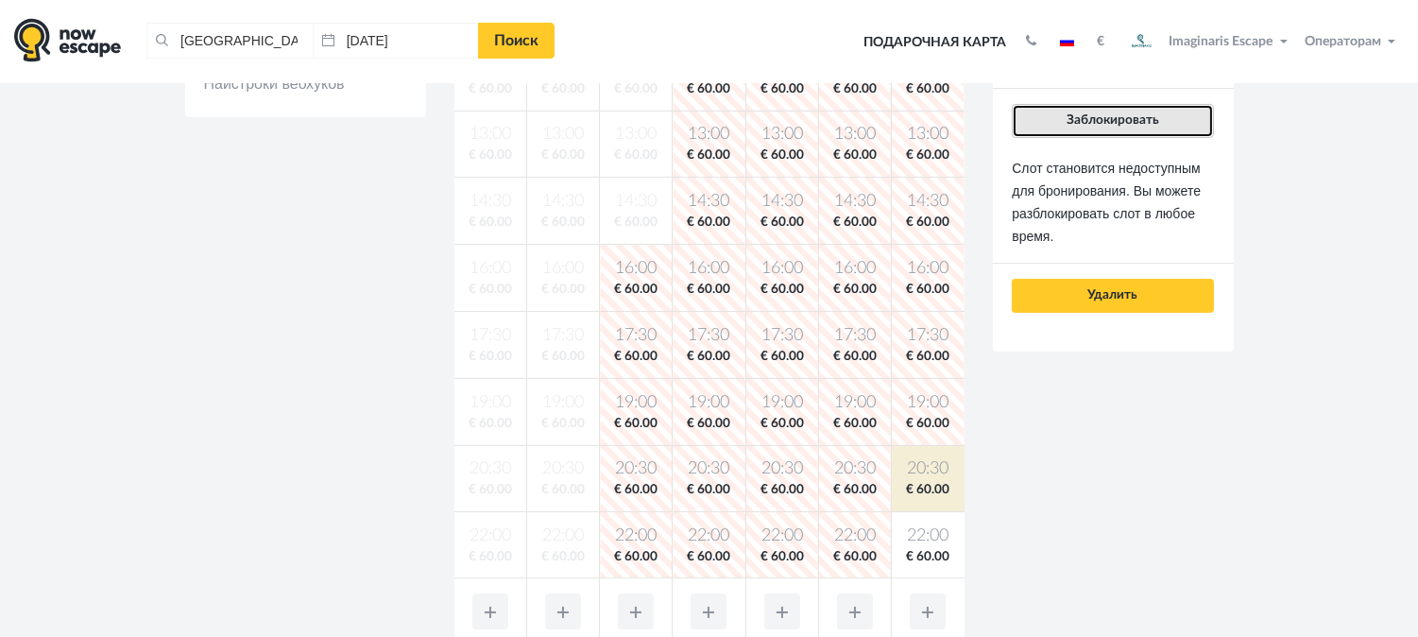
drag, startPoint x: 1103, startPoint y: 116, endPoint x: 1043, endPoint y: 372, distance: 262.9
click at [1103, 119] on span "Заблокировать" at bounding box center [1113, 119] width 93 height 13
click at [1182, 120] on button "Заблокировать" at bounding box center [1112, 121] width 201 height 34
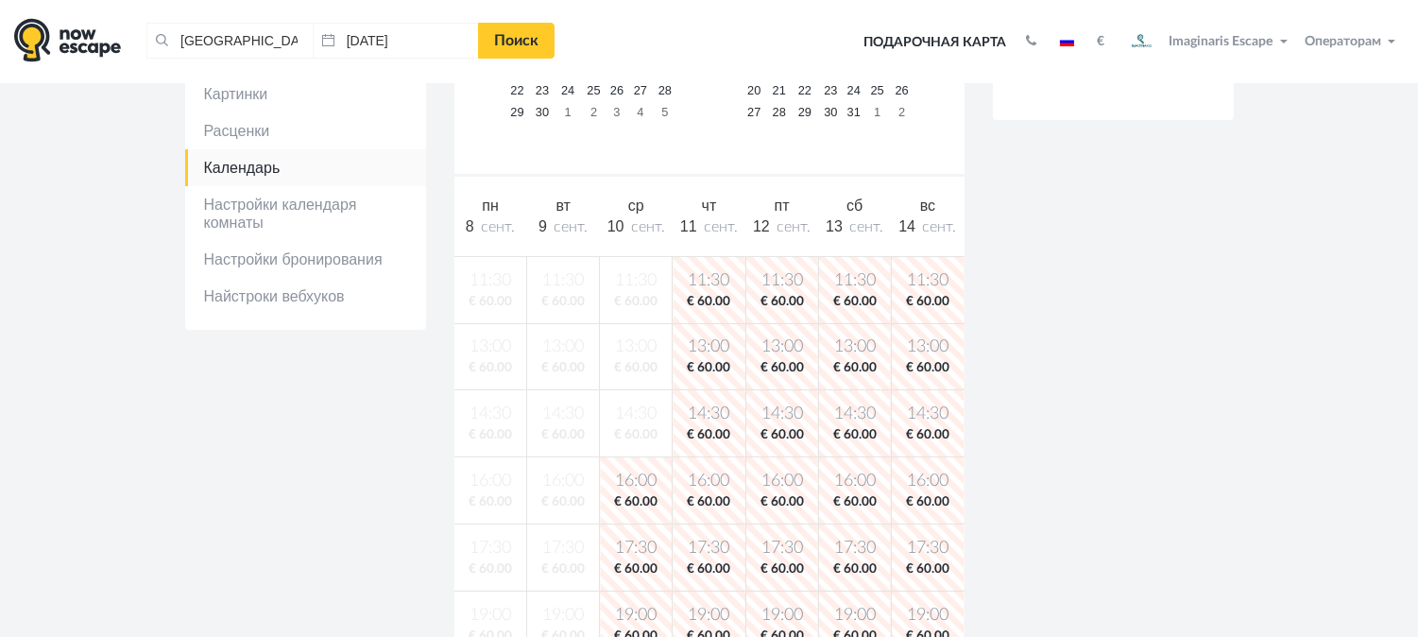
scroll to position [210, 0]
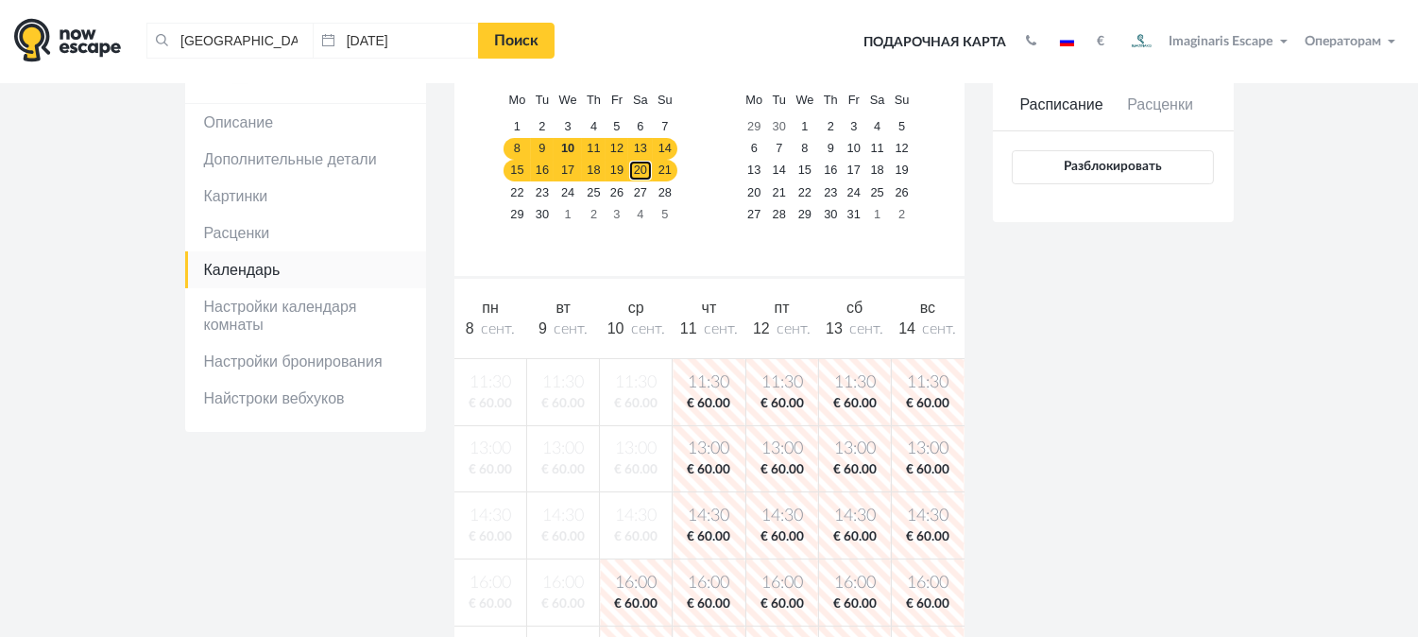
click at [635, 173] on link "20" at bounding box center [640, 171] width 25 height 22
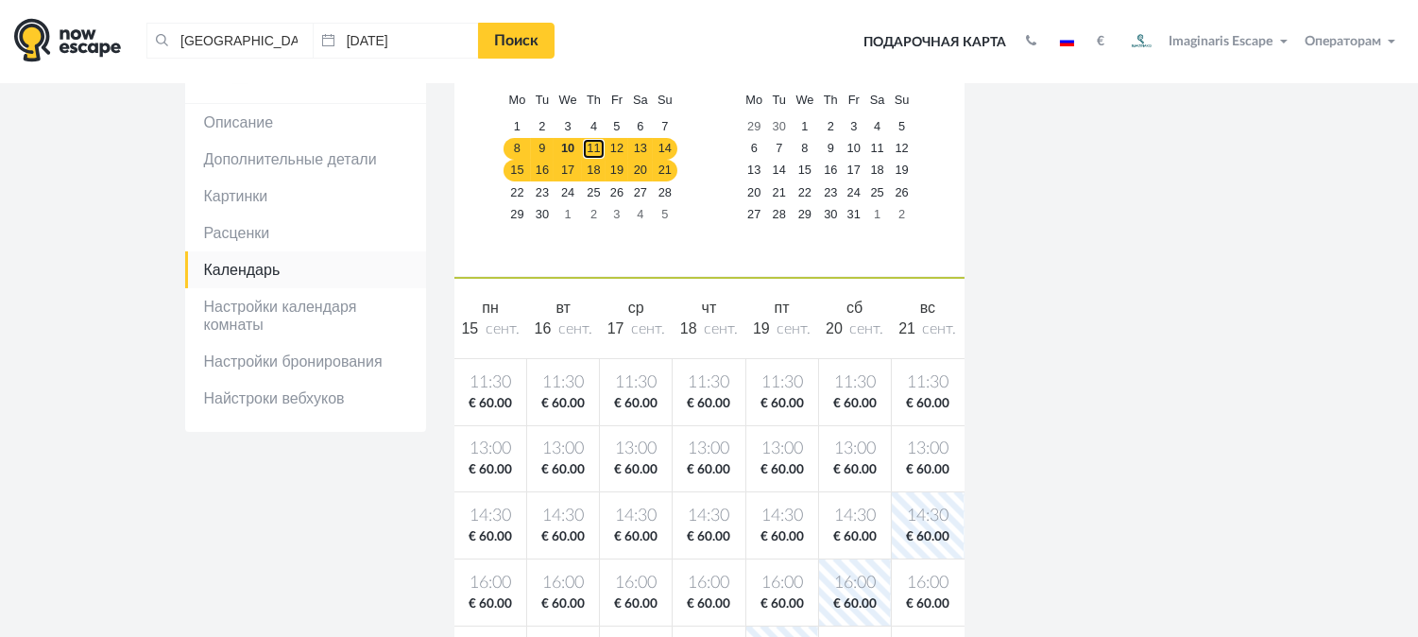
click at [602, 144] on link "11" at bounding box center [594, 149] width 24 height 22
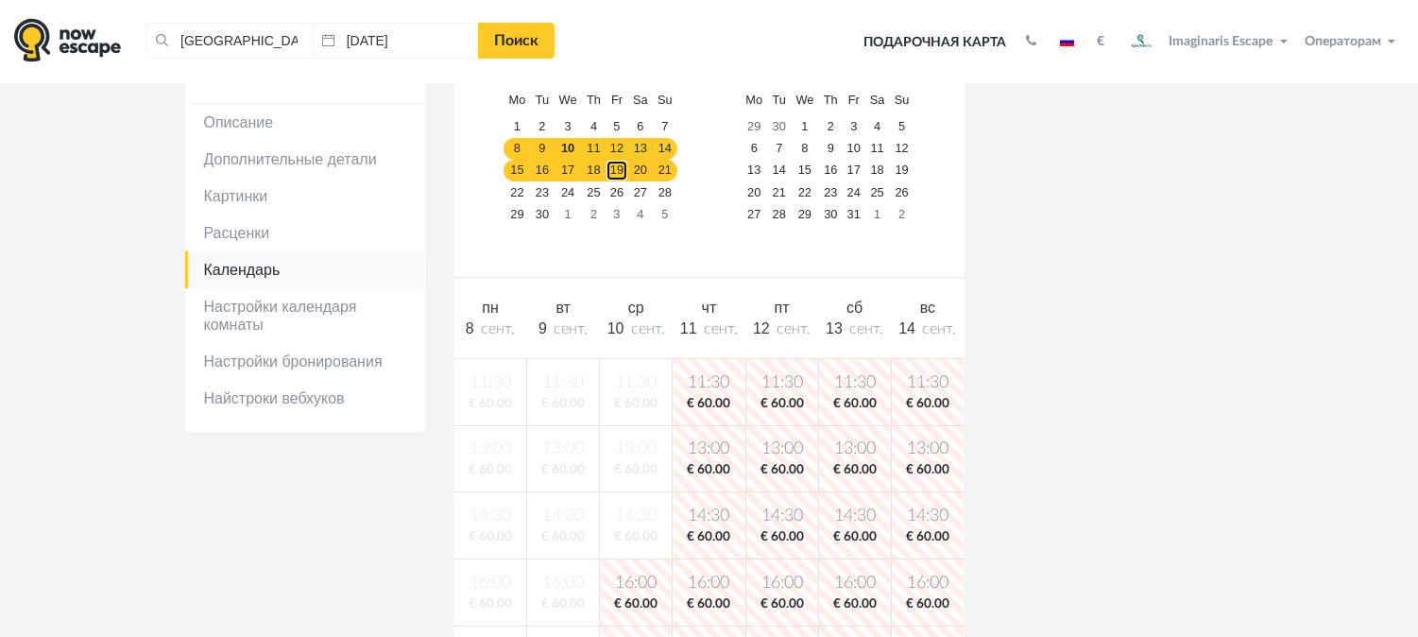
click at [625, 178] on link "19" at bounding box center [617, 171] width 23 height 22
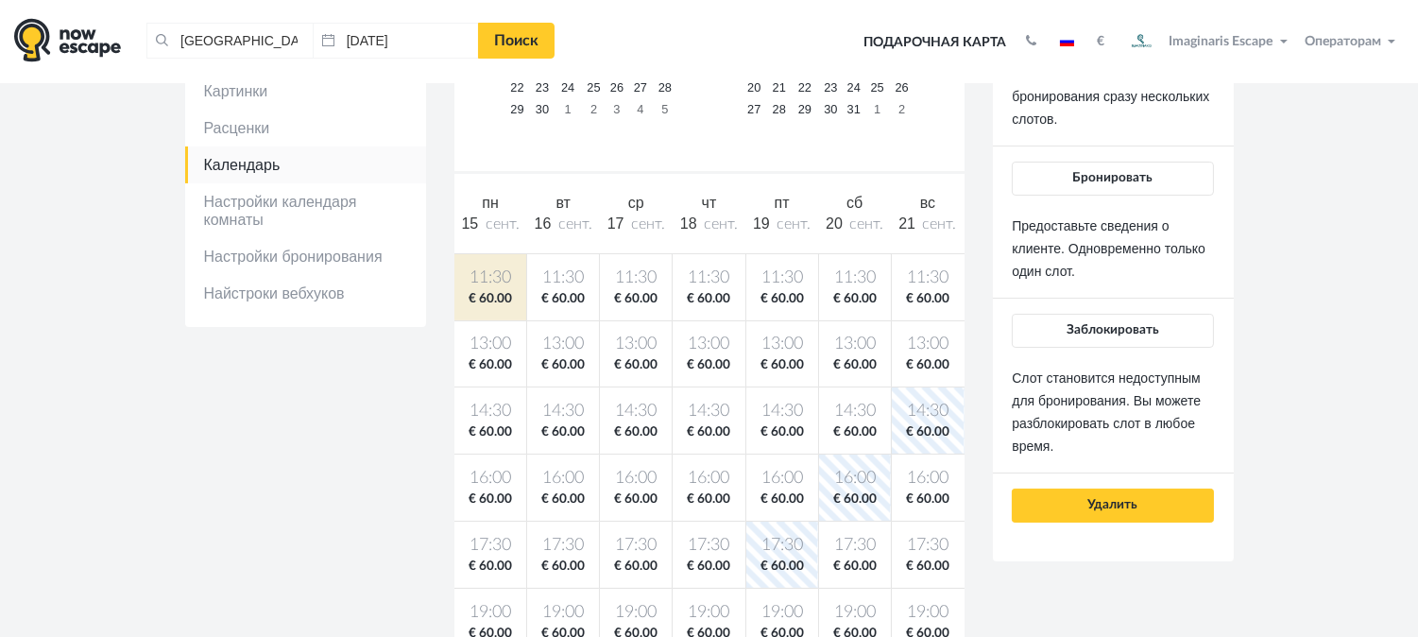
scroll to position [420, 0]
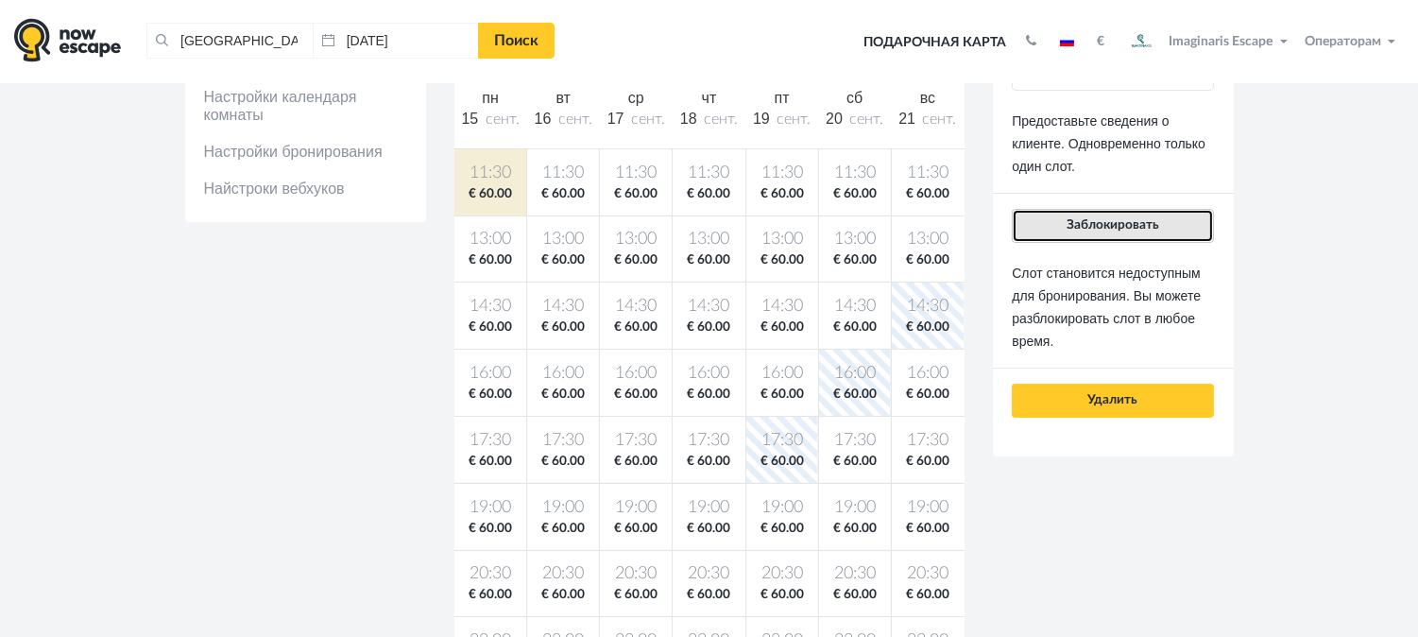
click at [1178, 237] on button "Заблокировать" at bounding box center [1112, 226] width 201 height 34
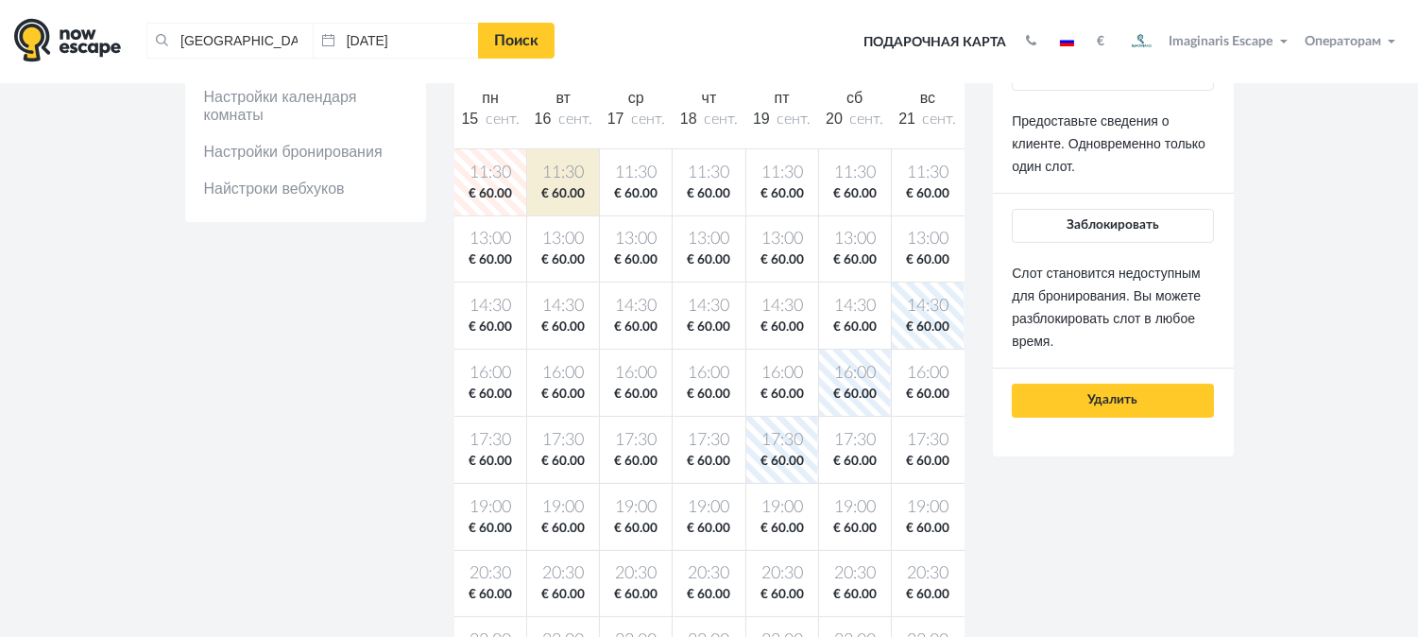
click at [1145, 247] on div "Бронировать без деталей Быстрое бронирование без данных клиента. Может быть исп…" at bounding box center [1112, 138] width 201 height 558
click at [1140, 234] on button "Заблокировать" at bounding box center [1112, 226] width 201 height 34
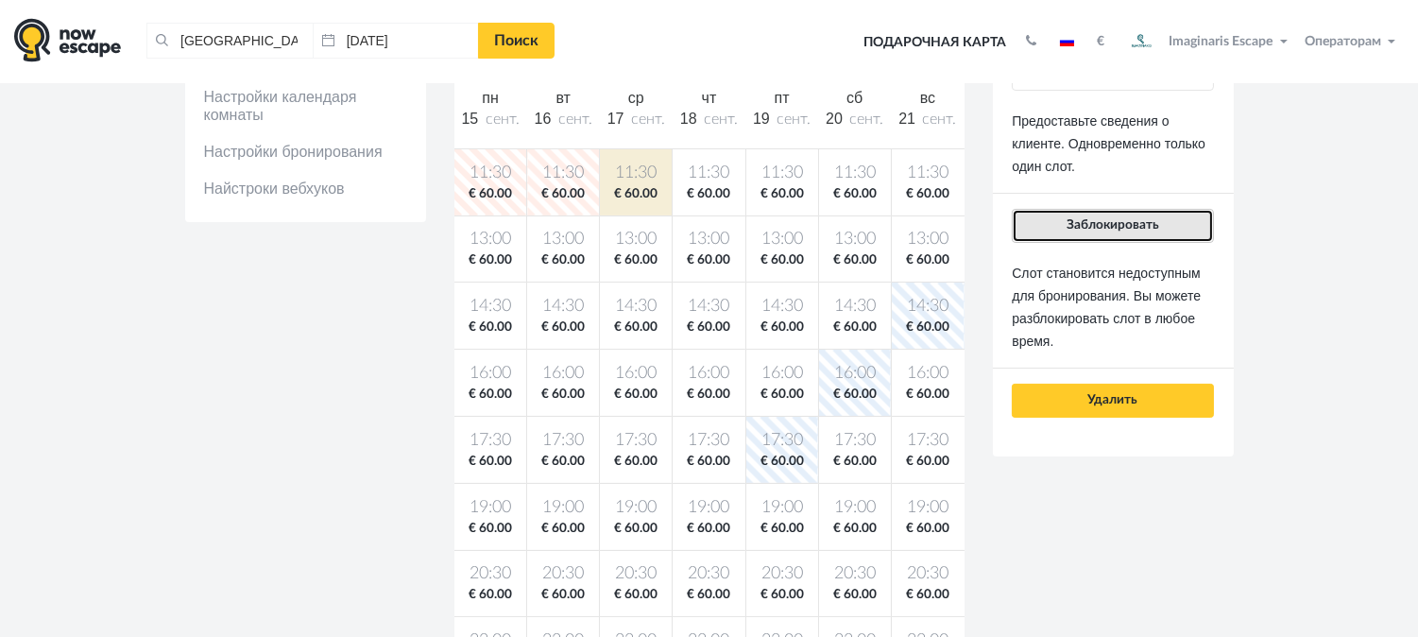
drag, startPoint x: 1093, startPoint y: 233, endPoint x: 999, endPoint y: 217, distance: 95.8
click at [1091, 233] on button "Заблокировать" at bounding box center [1112, 226] width 201 height 34
click at [1149, 236] on button "Заблокировать" at bounding box center [1112, 226] width 201 height 34
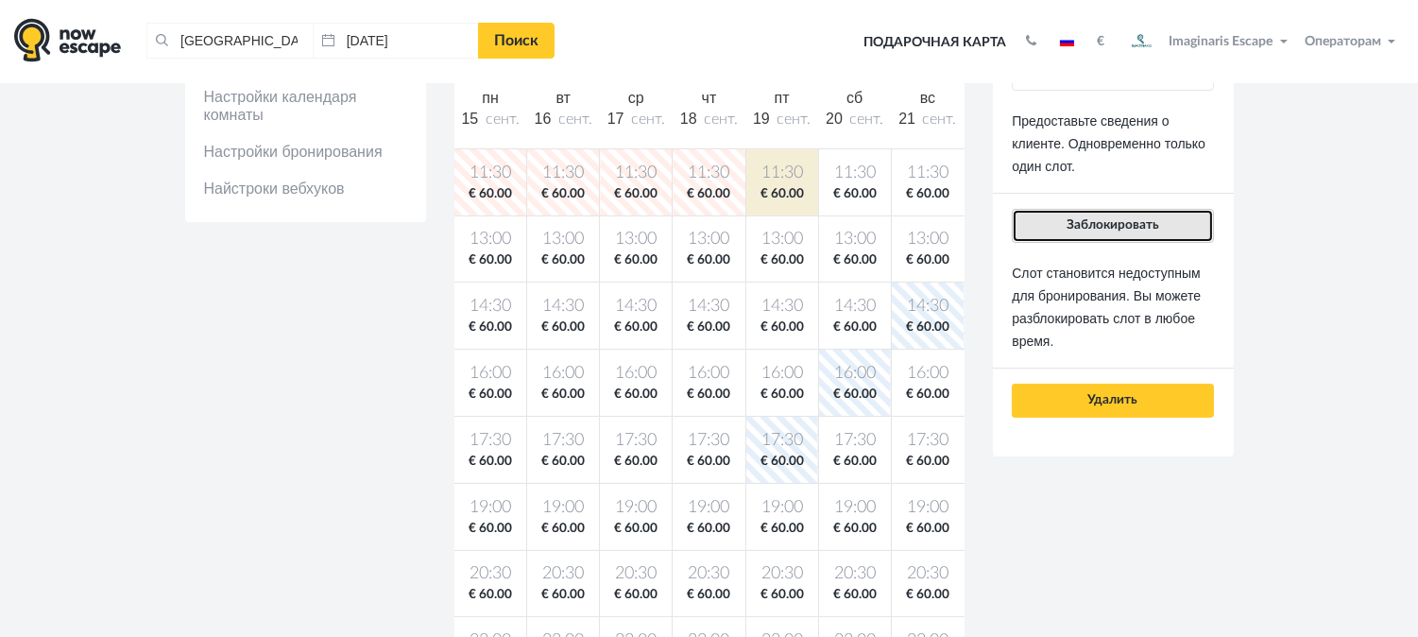
click at [1116, 231] on button "Заблокировать" at bounding box center [1112, 226] width 201 height 34
drag, startPoint x: 1097, startPoint y: 230, endPoint x: 863, endPoint y: 269, distance: 237.7
click at [1087, 232] on button "Заблокировать" at bounding box center [1112, 226] width 201 height 34
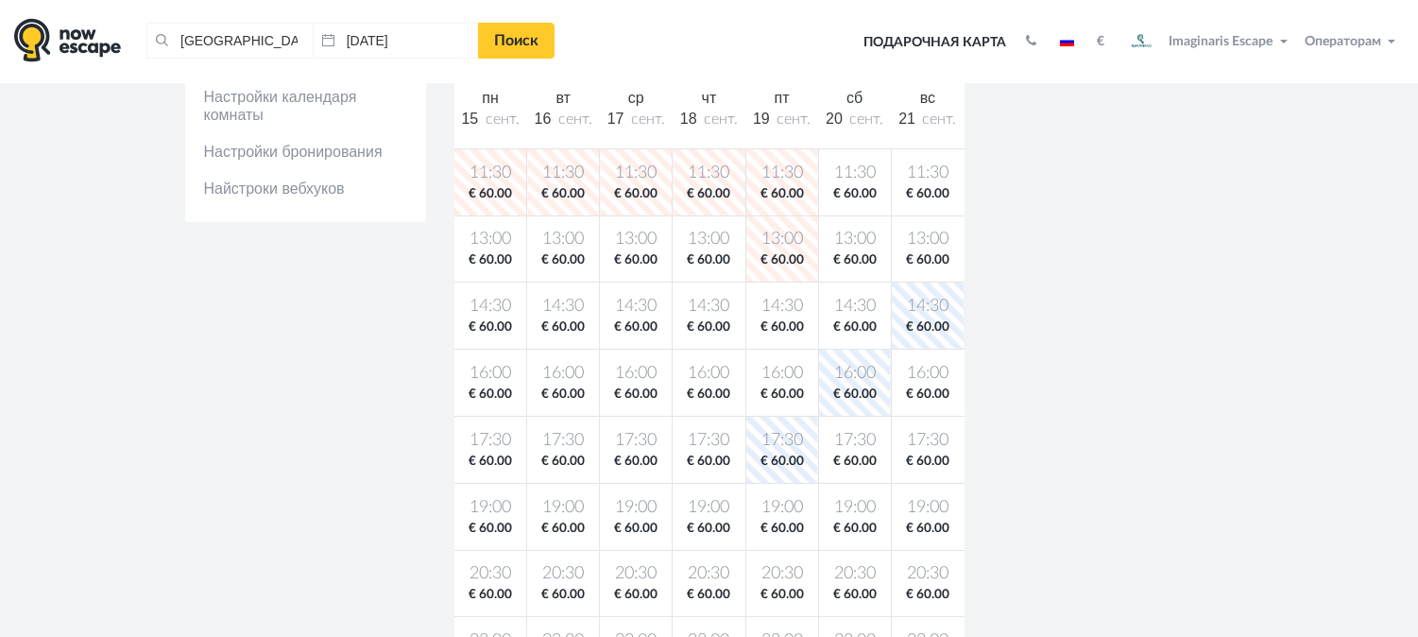
drag, startPoint x: 776, startPoint y: 315, endPoint x: 961, endPoint y: 282, distance: 188.1
click at [779, 315] on span "14:30" at bounding box center [782, 307] width 64 height 24
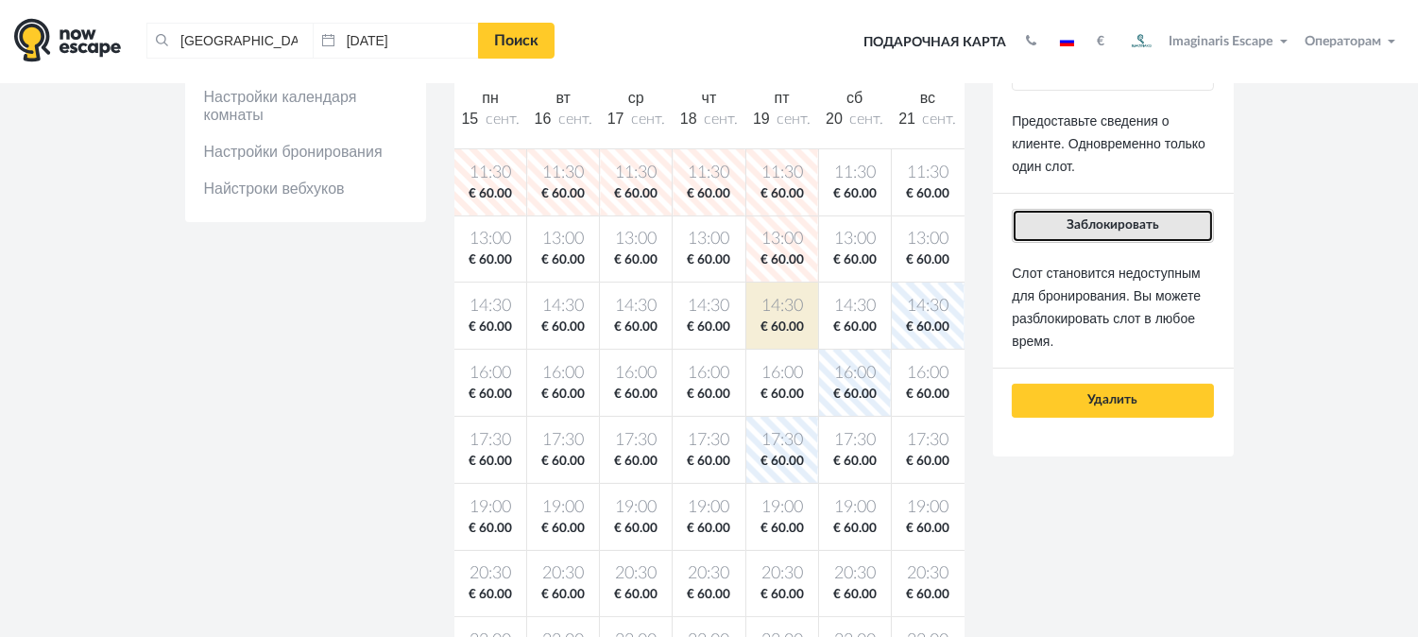
drag, startPoint x: 1064, startPoint y: 227, endPoint x: 964, endPoint y: 321, distance: 137.7
click at [1061, 231] on button "Заблокировать" at bounding box center [1112, 226] width 201 height 34
click at [1108, 222] on span "Заблокировать" at bounding box center [1113, 224] width 93 height 13
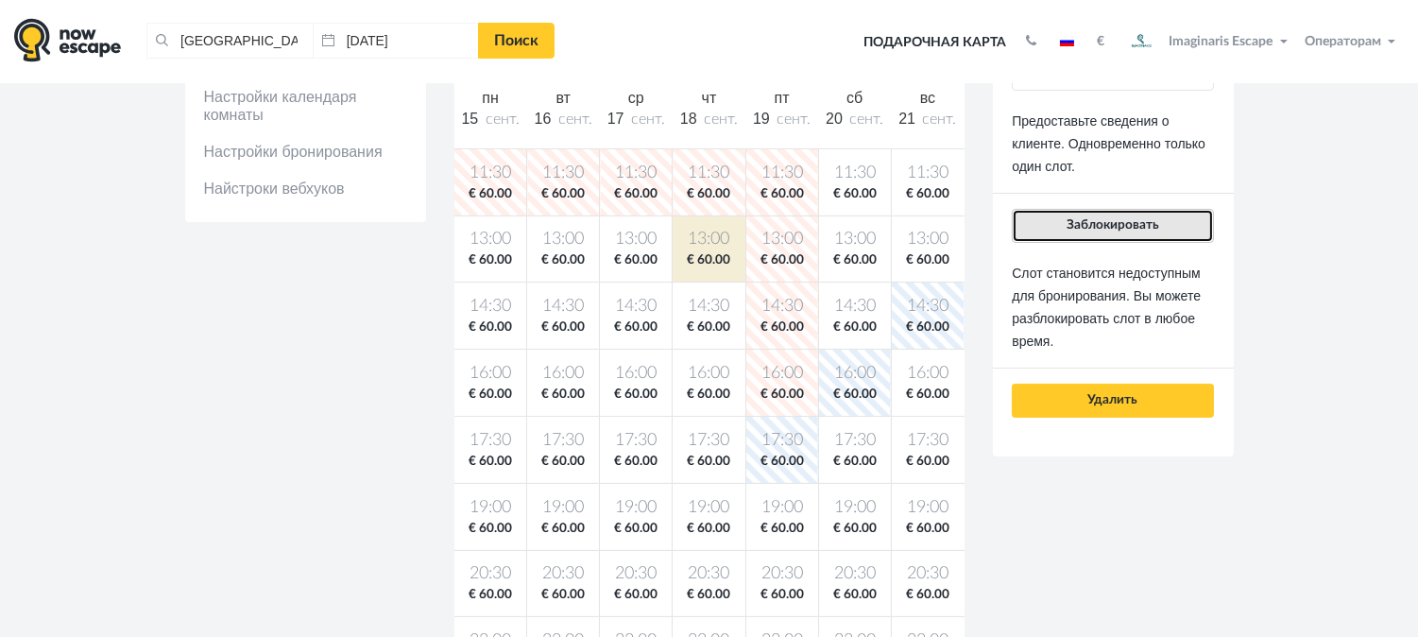
drag, startPoint x: 1184, startPoint y: 238, endPoint x: 1169, endPoint y: 239, distance: 15.1
click at [1181, 238] on button "Заблокировать" at bounding box center [1112, 226] width 201 height 34
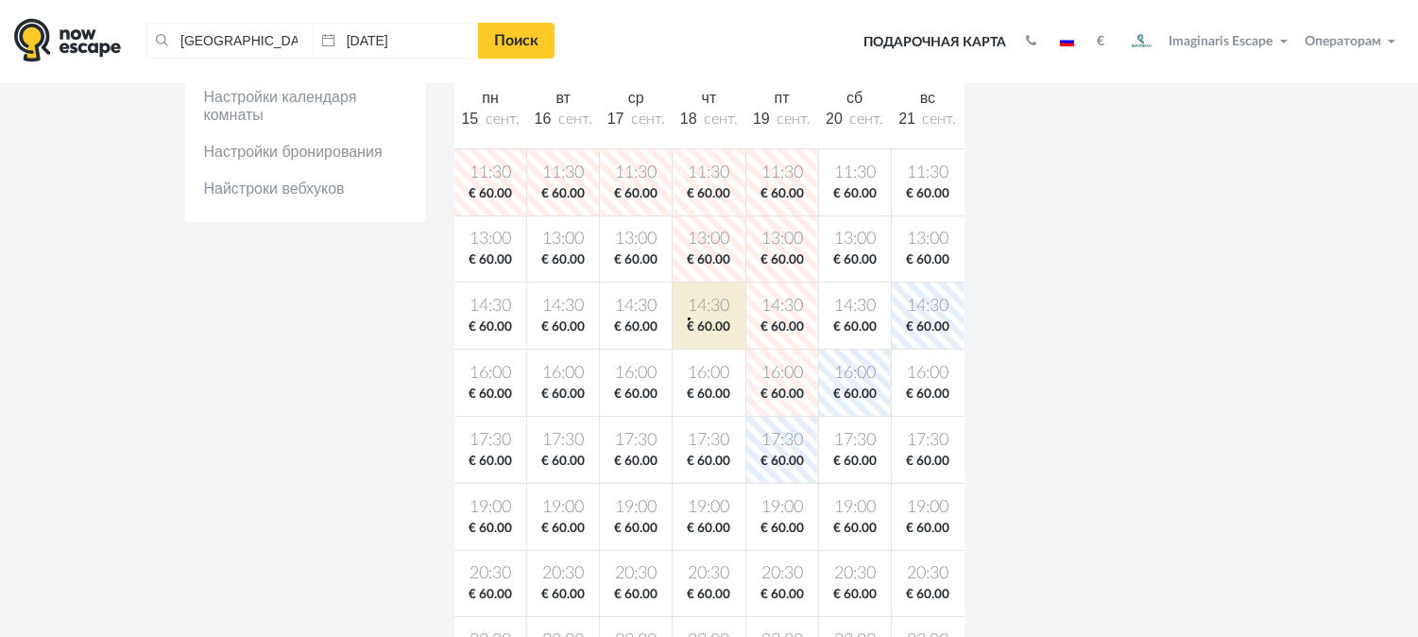
drag, startPoint x: 688, startPoint y: 317, endPoint x: 797, endPoint y: 300, distance: 110.9
click at [693, 317] on span "14:30" at bounding box center [709, 307] width 64 height 24
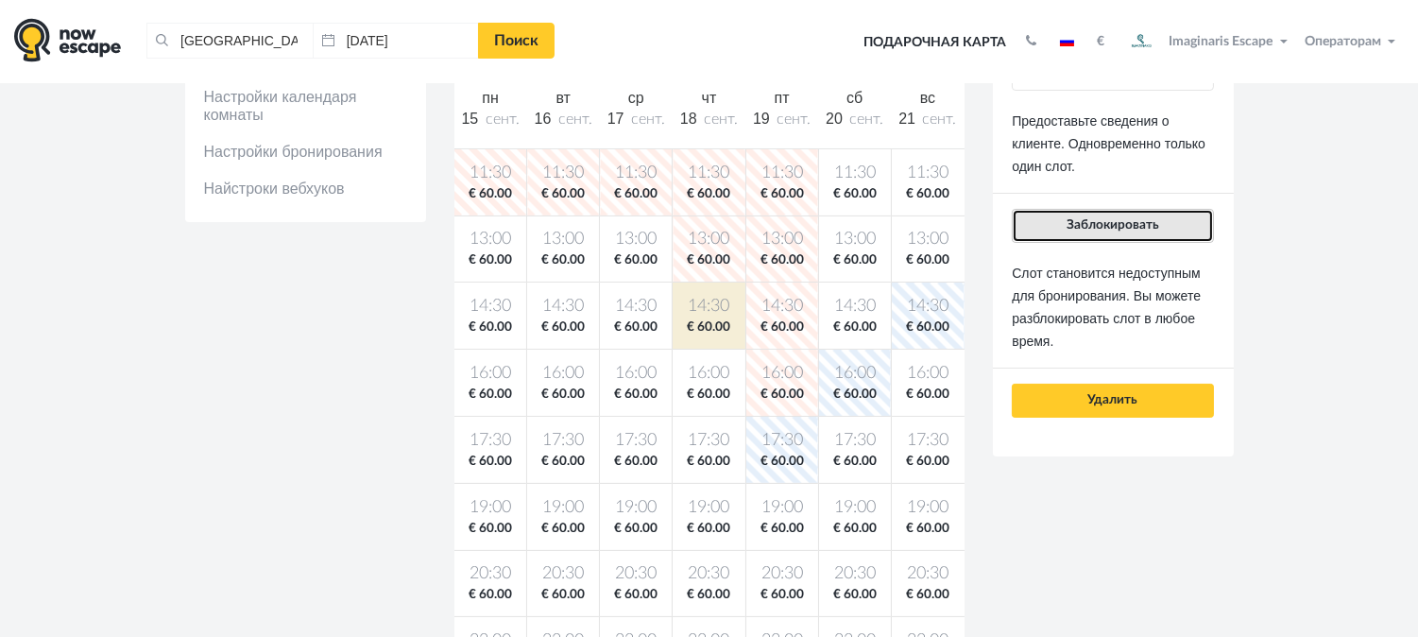
drag, startPoint x: 1121, startPoint y: 225, endPoint x: 1110, endPoint y: 231, distance: 12.3
click at [1120, 228] on span "Заблокировать" at bounding box center [1113, 224] width 93 height 13
drag, startPoint x: 1049, startPoint y: 231, endPoint x: 766, endPoint y: 279, distance: 286.6
click at [1037, 236] on button "Заблокировать" at bounding box center [1112, 226] width 201 height 34
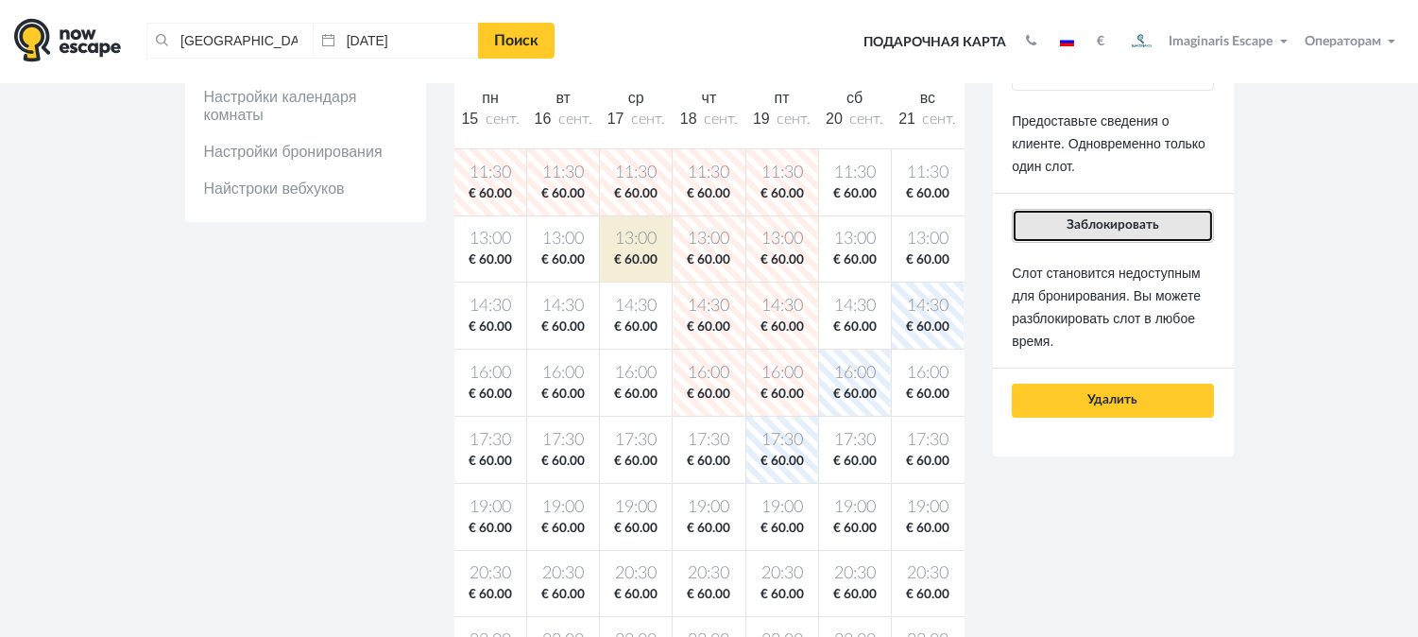
drag, startPoint x: 1155, startPoint y: 223, endPoint x: 785, endPoint y: 244, distance: 370.0
click at [1144, 224] on span "Заблокировать" at bounding box center [1113, 224] width 93 height 13
click at [1075, 219] on span "Заблокировать" at bounding box center [1113, 224] width 93 height 13
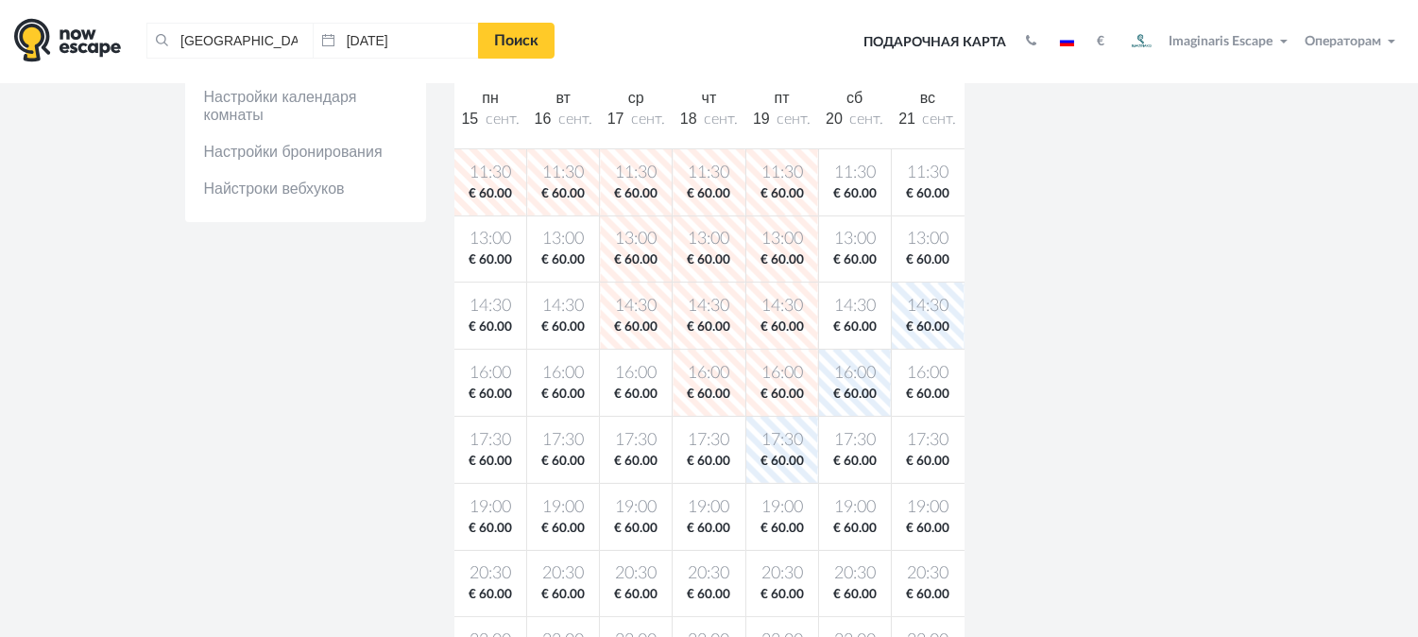
click at [580, 237] on span "13:00" at bounding box center [563, 240] width 64 height 24
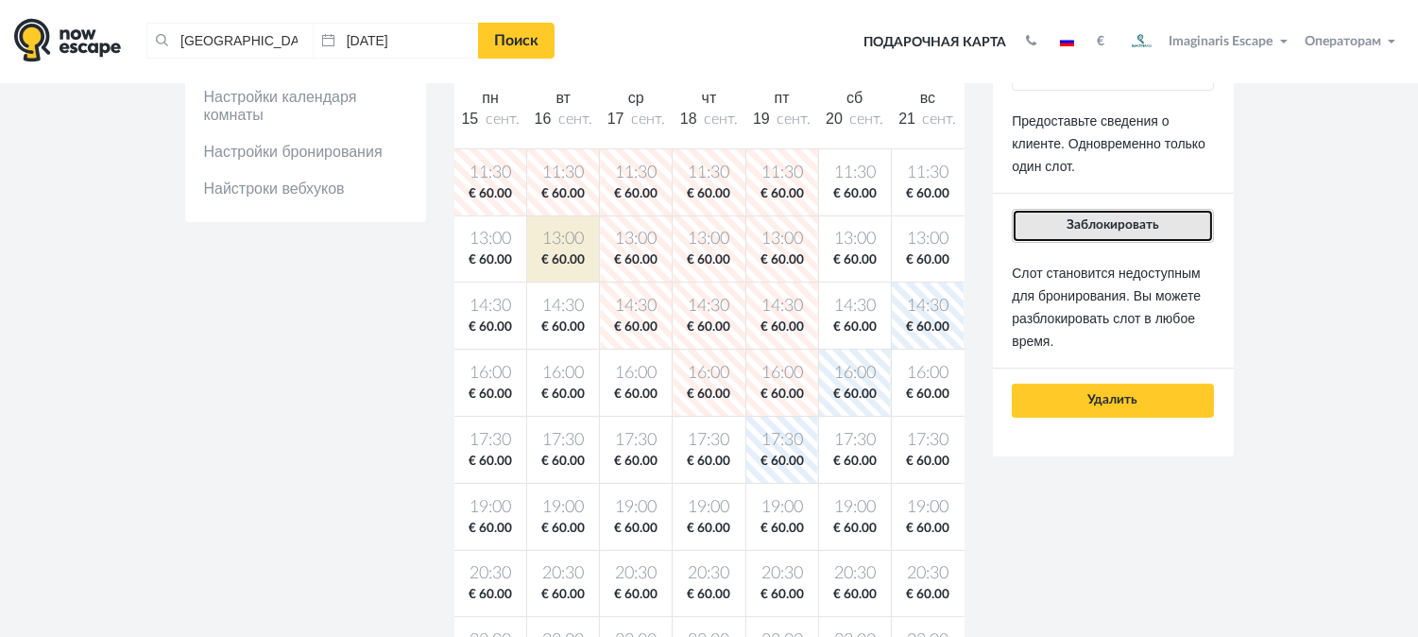
drag, startPoint x: 1104, startPoint y: 234, endPoint x: 907, endPoint y: 234, distance: 196.5
click at [1101, 234] on button "Заблокировать" at bounding box center [1112, 226] width 201 height 34
drag, startPoint x: 1147, startPoint y: 234, endPoint x: 867, endPoint y: 297, distance: 286.5
click at [1146, 234] on button "Заблокировать" at bounding box center [1112, 226] width 201 height 34
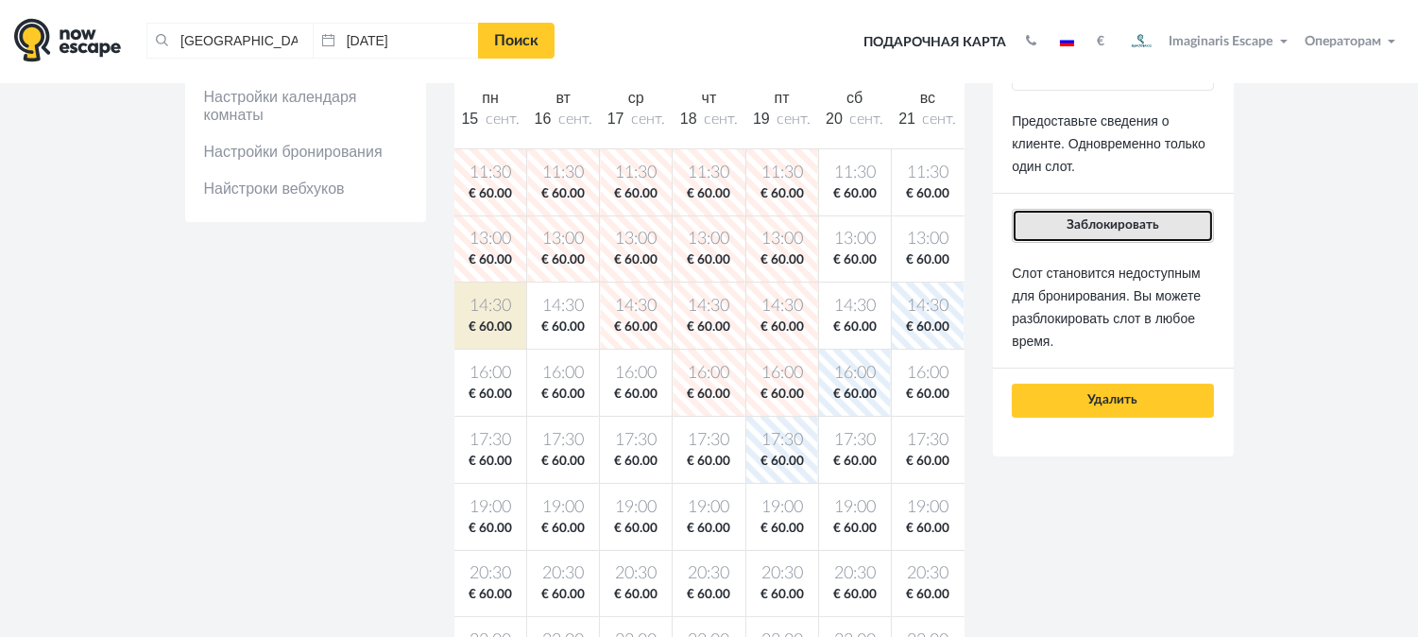
drag, startPoint x: 1082, startPoint y: 224, endPoint x: 701, endPoint y: 304, distance: 389.1
click at [1079, 225] on span "Заблокировать" at bounding box center [1113, 224] width 93 height 13
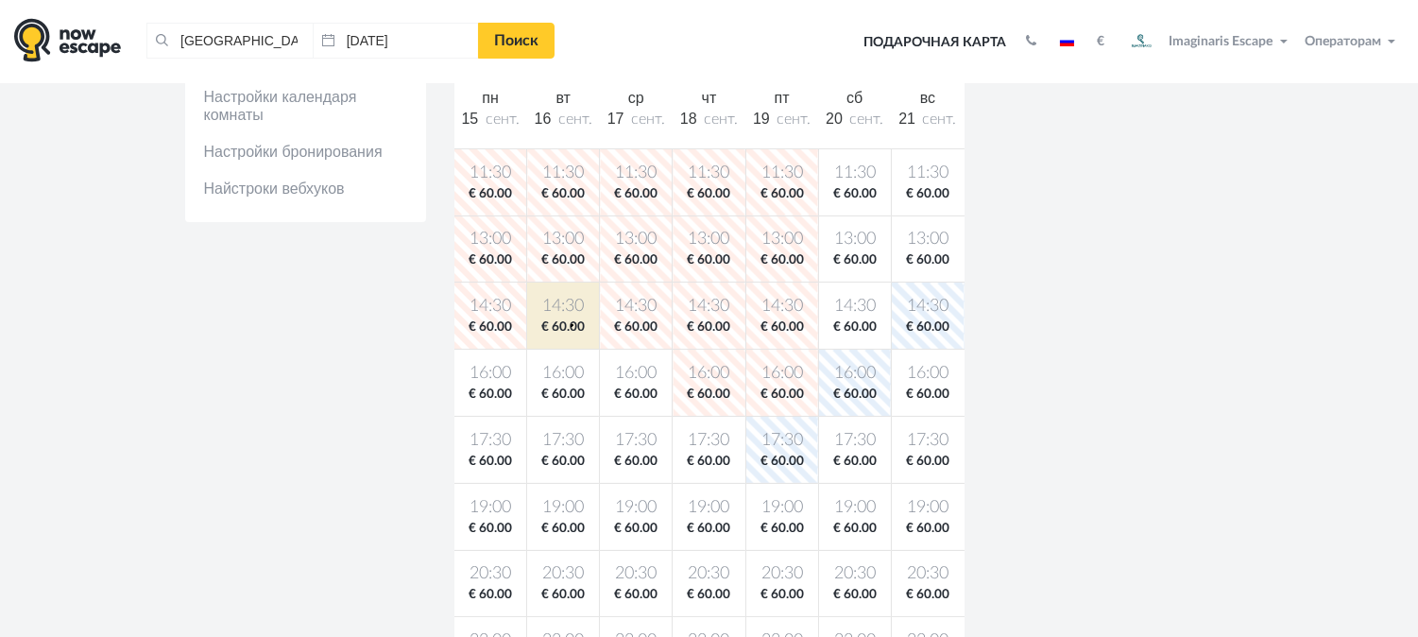
drag, startPoint x: 571, startPoint y: 324, endPoint x: 1052, endPoint y: 231, distance: 489.9
click at [573, 324] on span "€ 60.00" at bounding box center [563, 327] width 64 height 18
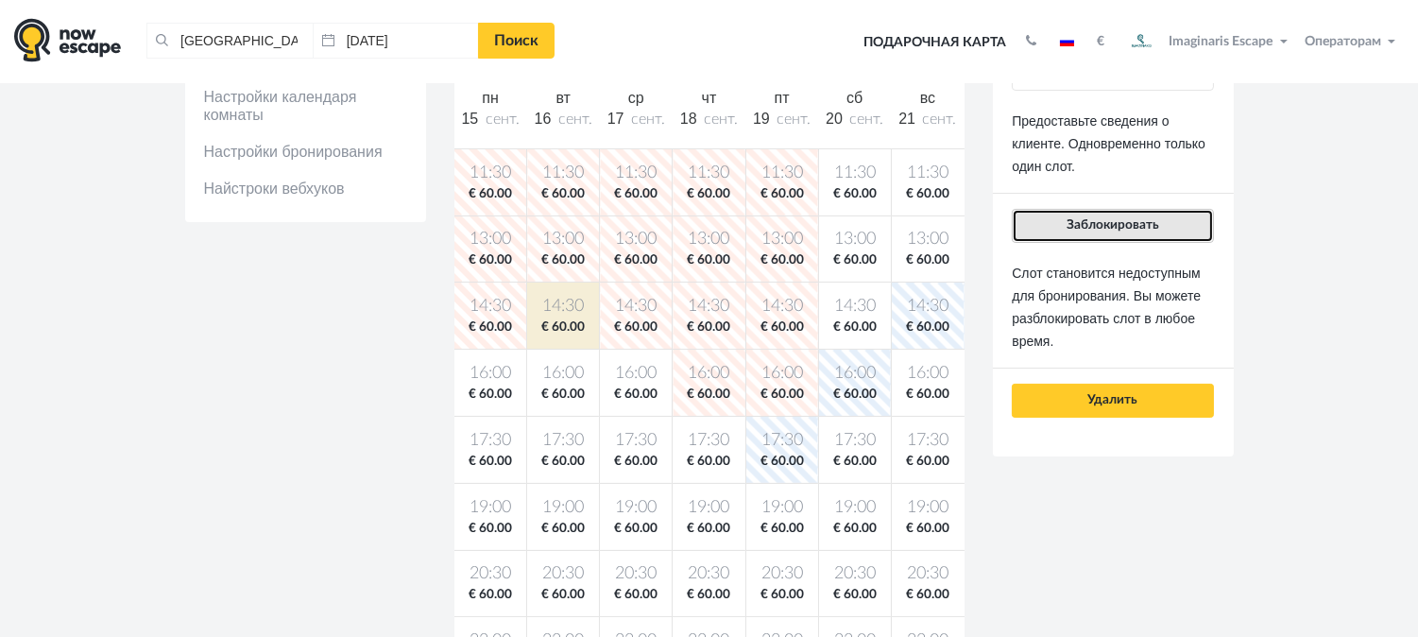
click at [1204, 224] on button "Заблокировать" at bounding box center [1112, 226] width 201 height 34
drag, startPoint x: 1128, startPoint y: 221, endPoint x: 536, endPoint y: 333, distance: 602.8
click at [1113, 222] on span "Заблокировать" at bounding box center [1113, 224] width 93 height 13
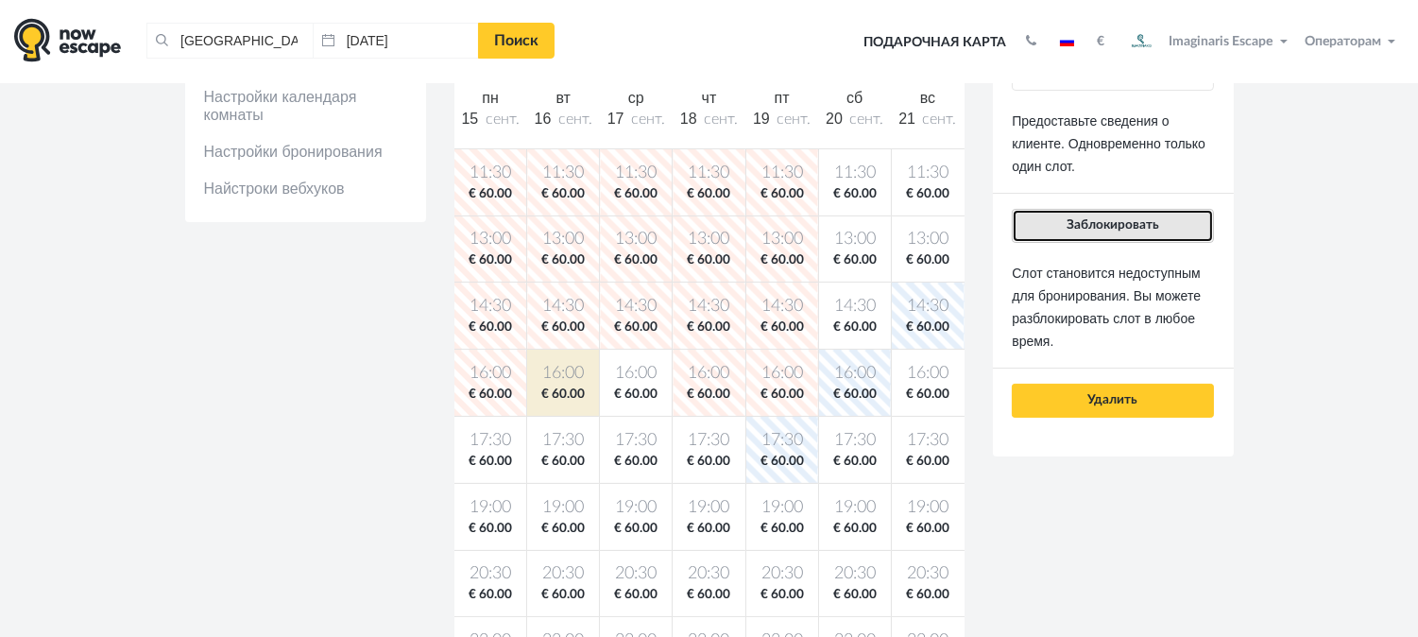
drag, startPoint x: 1158, startPoint y: 218, endPoint x: 796, endPoint y: 324, distance: 377.0
click at [1151, 220] on button "Заблокировать" at bounding box center [1112, 226] width 201 height 34
click at [1122, 232] on button "Заблокировать" at bounding box center [1112, 226] width 201 height 34
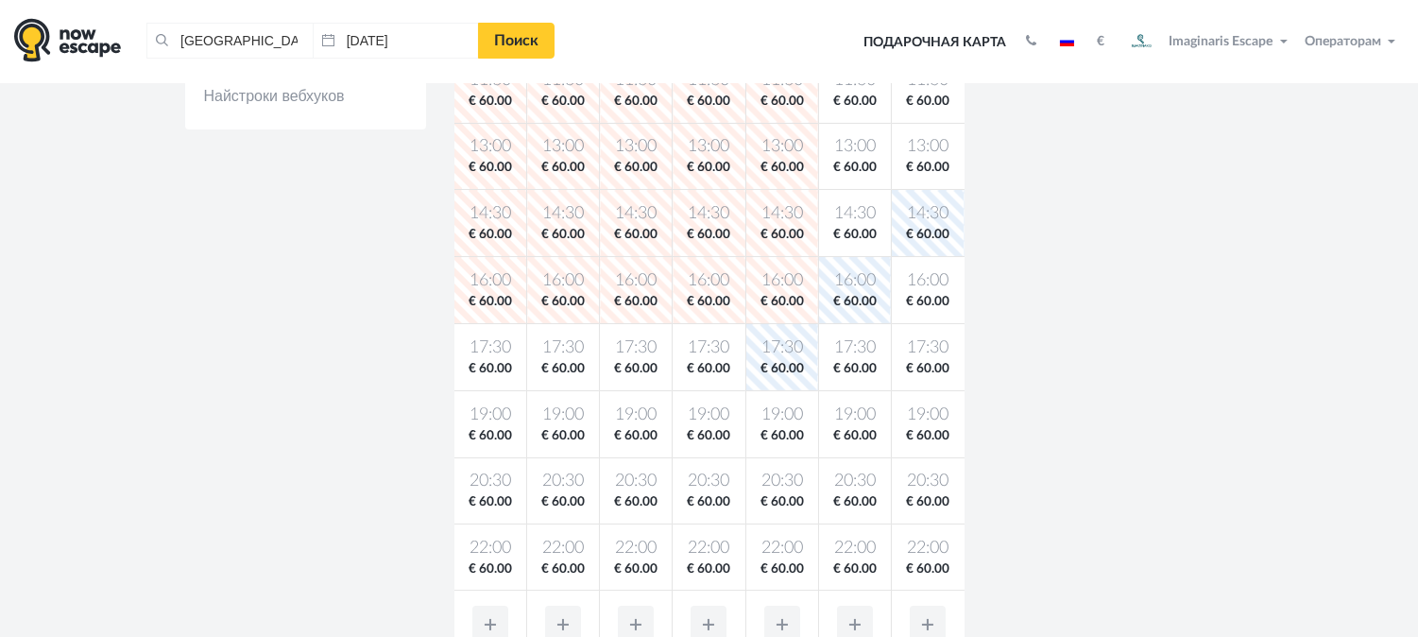
scroll to position [524, 0]
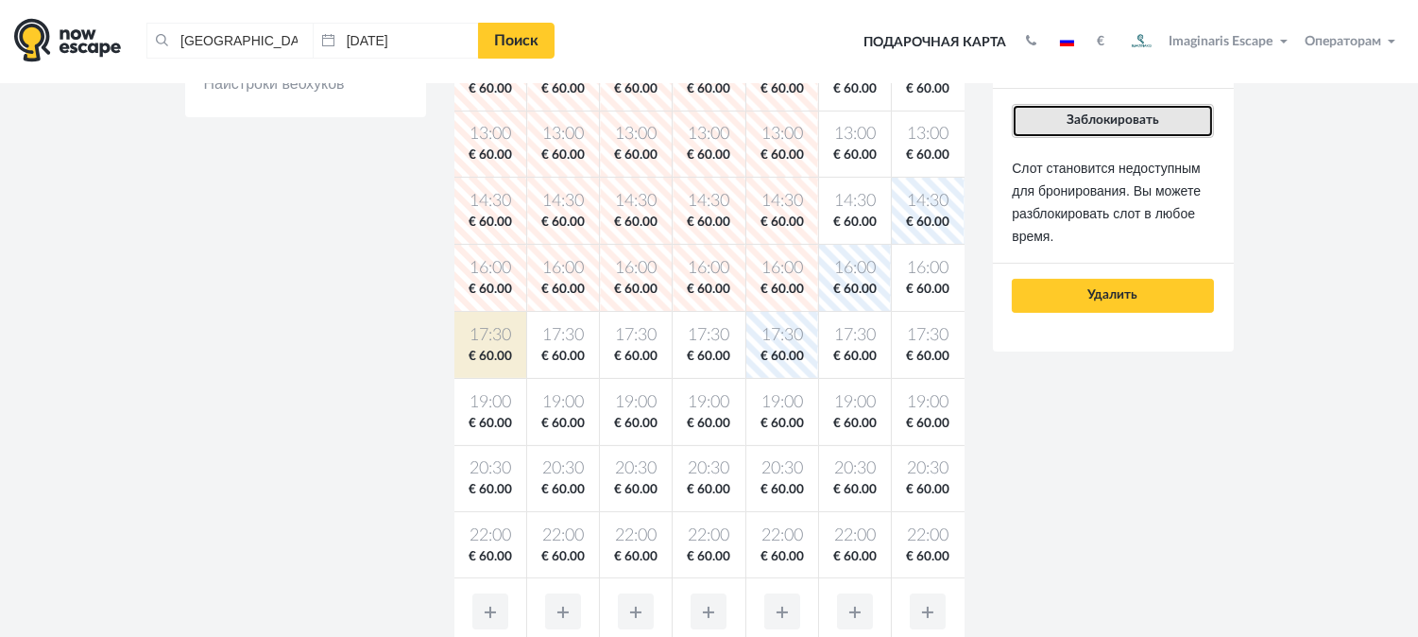
drag, startPoint x: 1127, startPoint y: 106, endPoint x: 848, endPoint y: 250, distance: 314.0
click at [1128, 106] on button "Заблокировать" at bounding box center [1112, 121] width 201 height 34
click at [1083, 111] on button "Заблокировать" at bounding box center [1112, 121] width 201 height 34
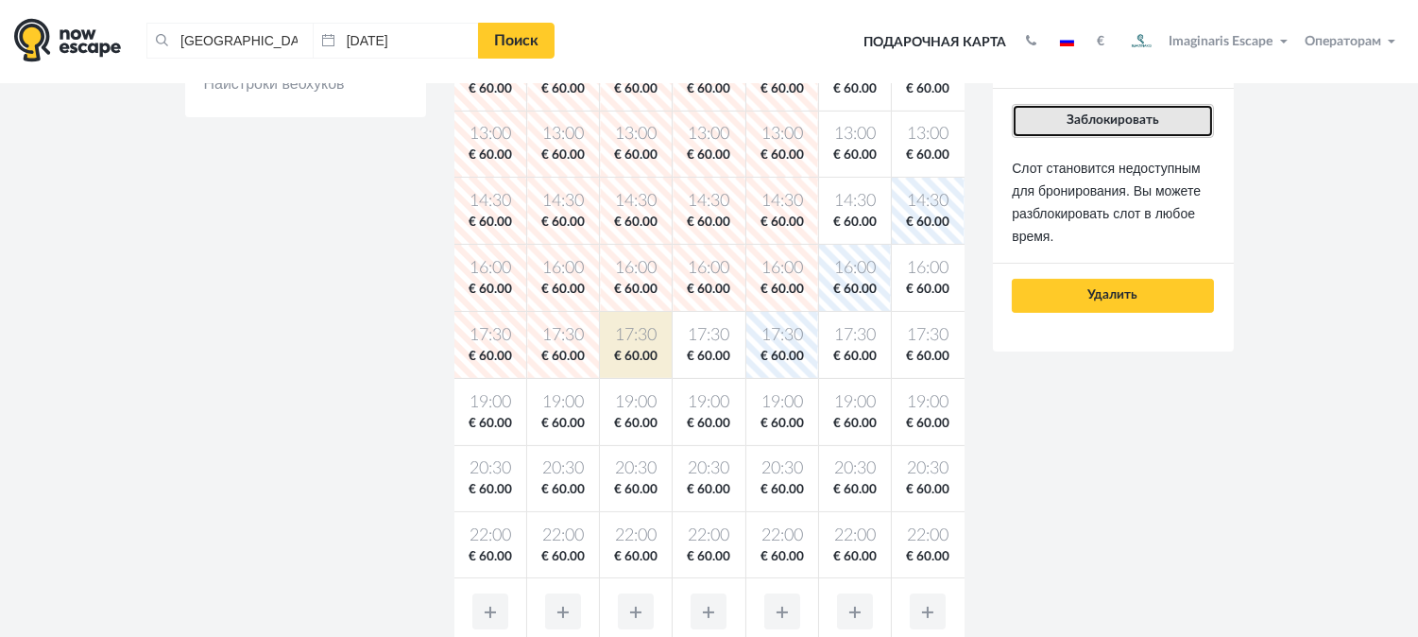
click at [1156, 118] on span "Заблокировать" at bounding box center [1113, 119] width 93 height 13
click at [1162, 119] on button "Заблокировать" at bounding box center [1112, 121] width 201 height 34
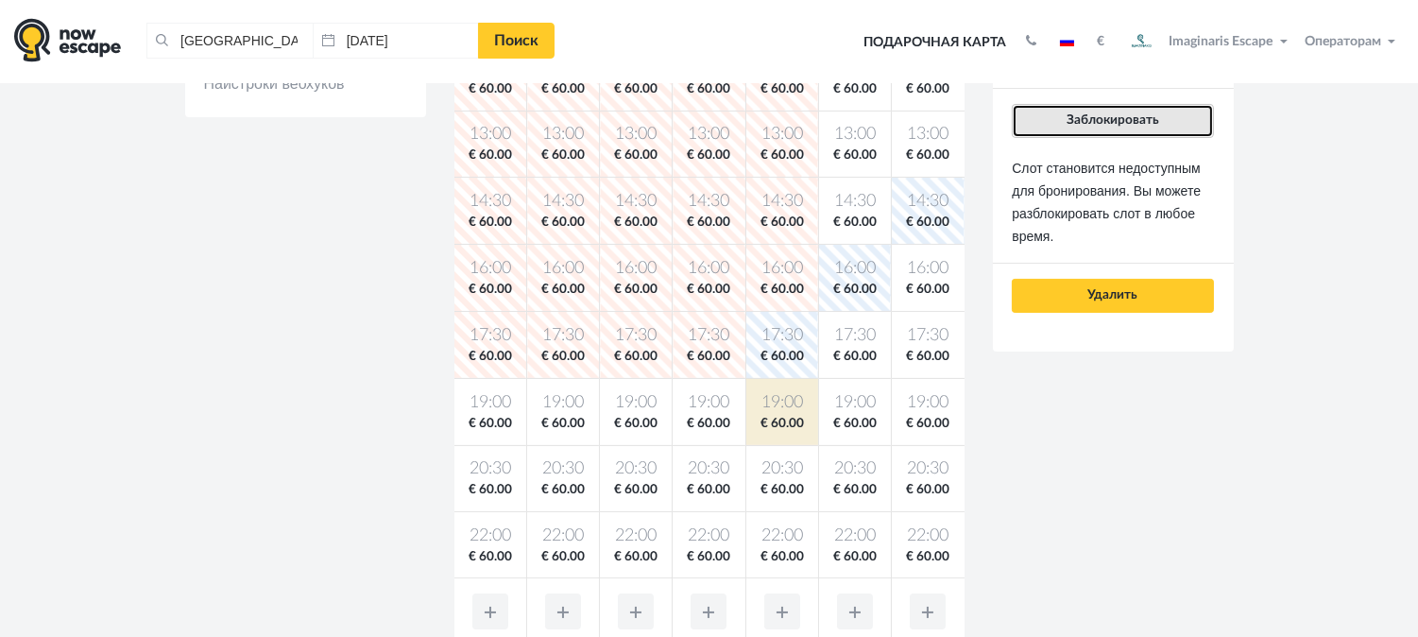
drag, startPoint x: 1150, startPoint y: 128, endPoint x: 929, endPoint y: 333, distance: 300.9
click at [1146, 138] on div "Бронировать без деталей Быстрое бронирование без данных клиента. Может быть исп…" at bounding box center [1112, 33] width 201 height 558
click at [1160, 117] on button "Заблокировать" at bounding box center [1112, 121] width 201 height 34
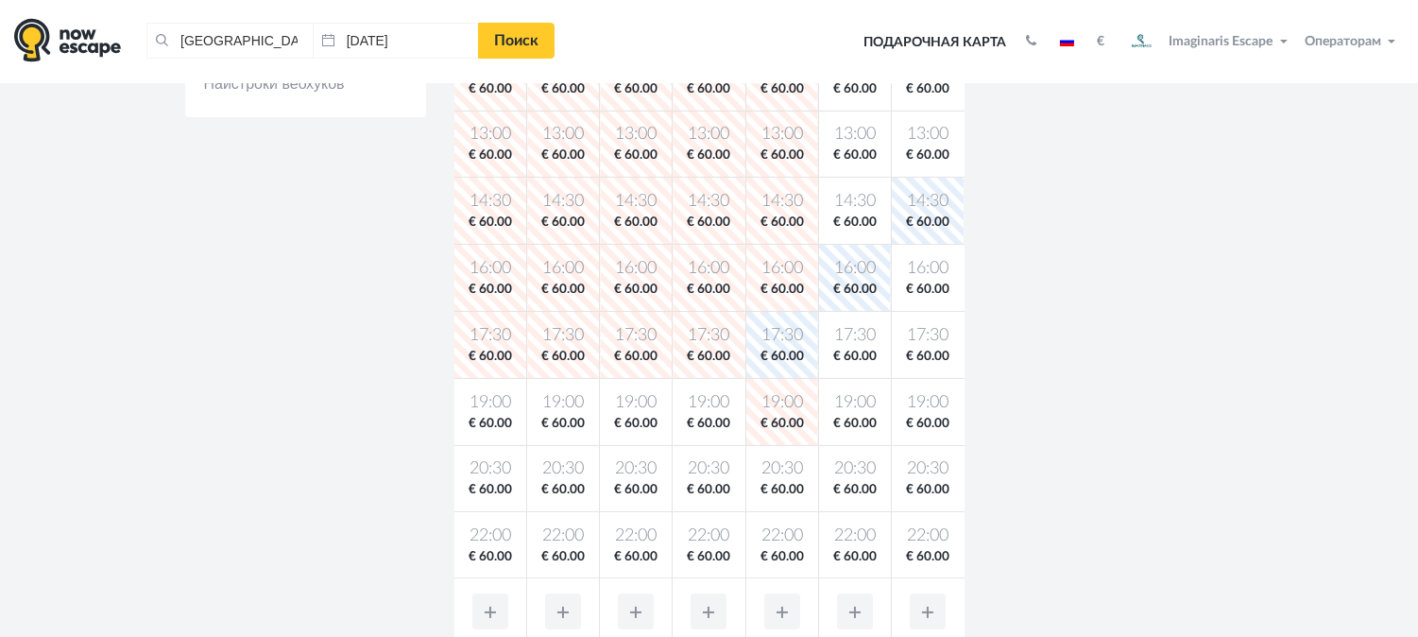
drag, startPoint x: 796, startPoint y: 458, endPoint x: 828, endPoint y: 458, distance: 31.2
click at [815, 458] on td "20:30 € 60.00" at bounding box center [781, 478] width 73 height 67
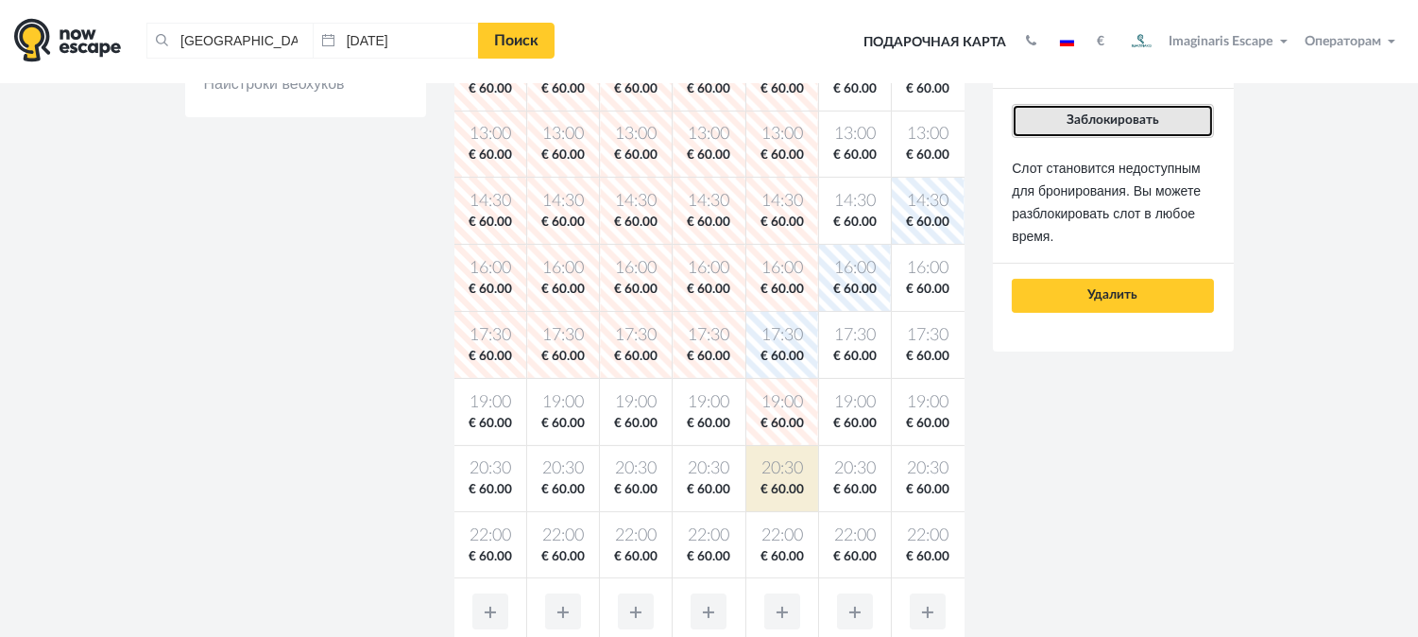
drag, startPoint x: 1102, startPoint y: 123, endPoint x: 932, endPoint y: 268, distance: 223.8
click at [1099, 125] on span "Заблокировать" at bounding box center [1113, 119] width 93 height 13
drag, startPoint x: 1096, startPoint y: 121, endPoint x: 907, endPoint y: 307, distance: 265.2
click at [1088, 127] on button "Заблокировать" at bounding box center [1112, 121] width 201 height 34
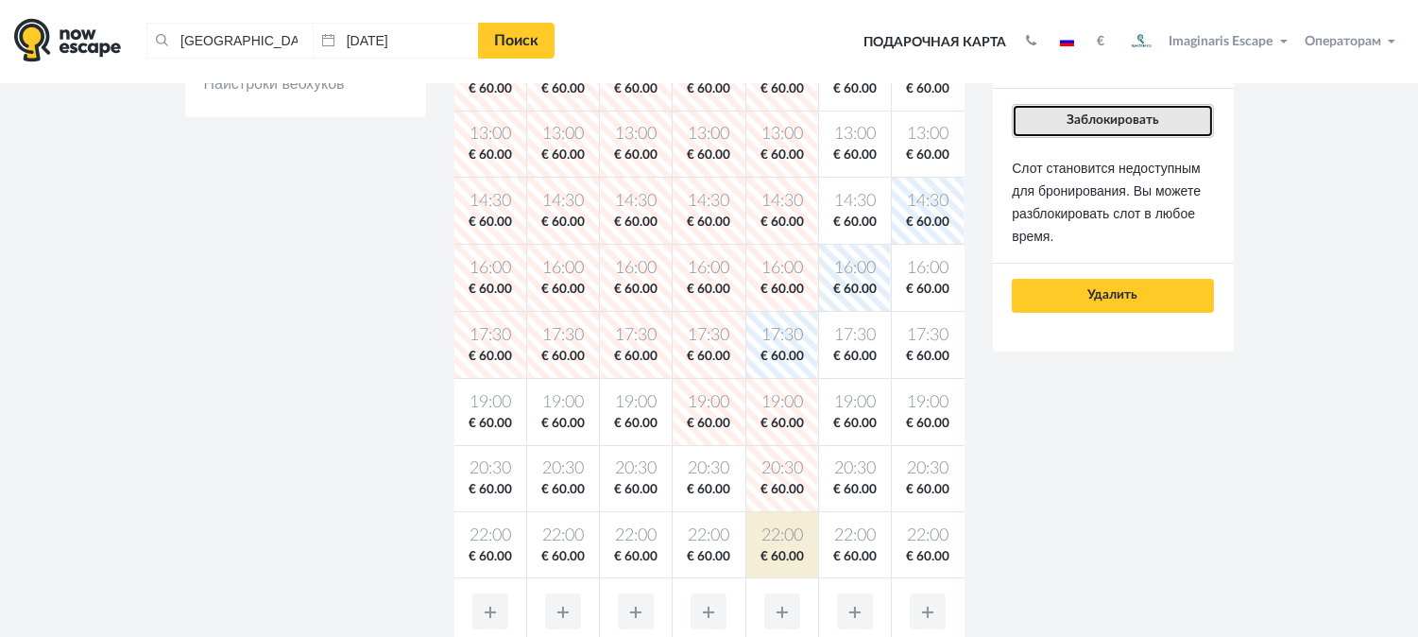
click at [1098, 117] on span "Заблокировать" at bounding box center [1113, 119] width 93 height 13
drag, startPoint x: 1128, startPoint y: 120, endPoint x: 1055, endPoint y: 223, distance: 126.1
click at [1128, 126] on span "Заблокировать" at bounding box center [1113, 119] width 93 height 13
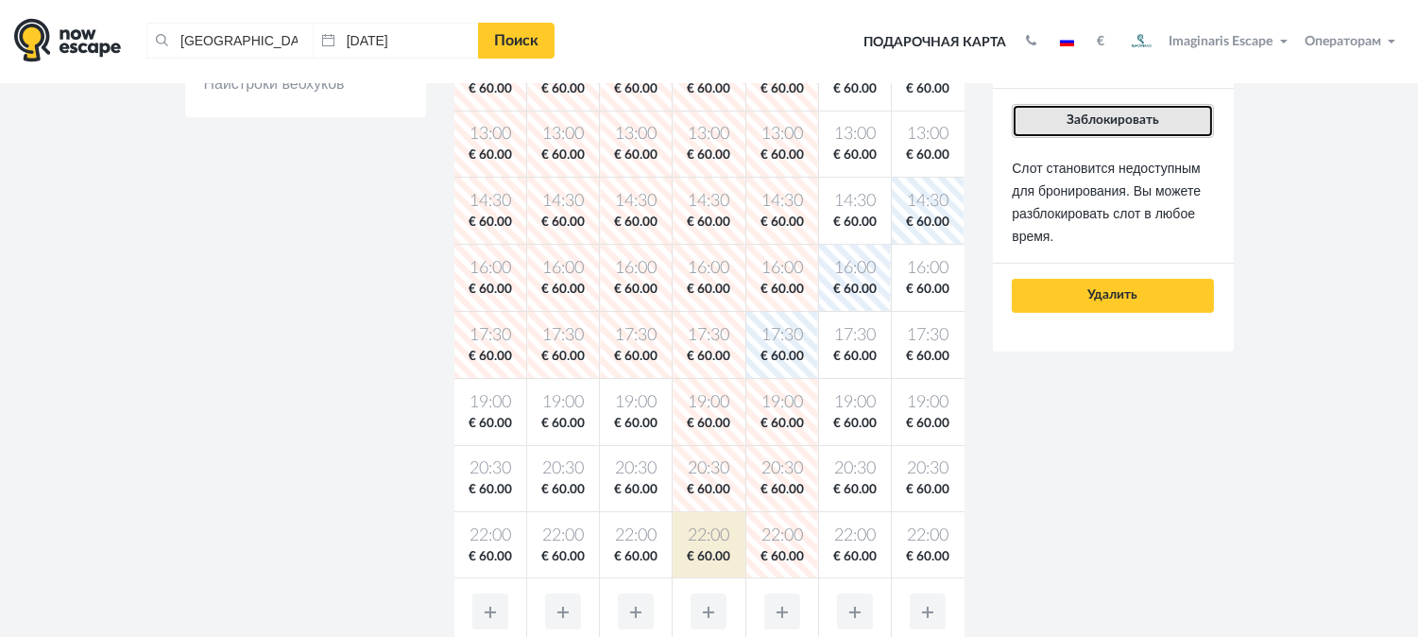
click at [1160, 119] on button "Заблокировать" at bounding box center [1112, 121] width 201 height 34
click at [1149, 135] on button "Заблокировать" at bounding box center [1112, 121] width 201 height 34
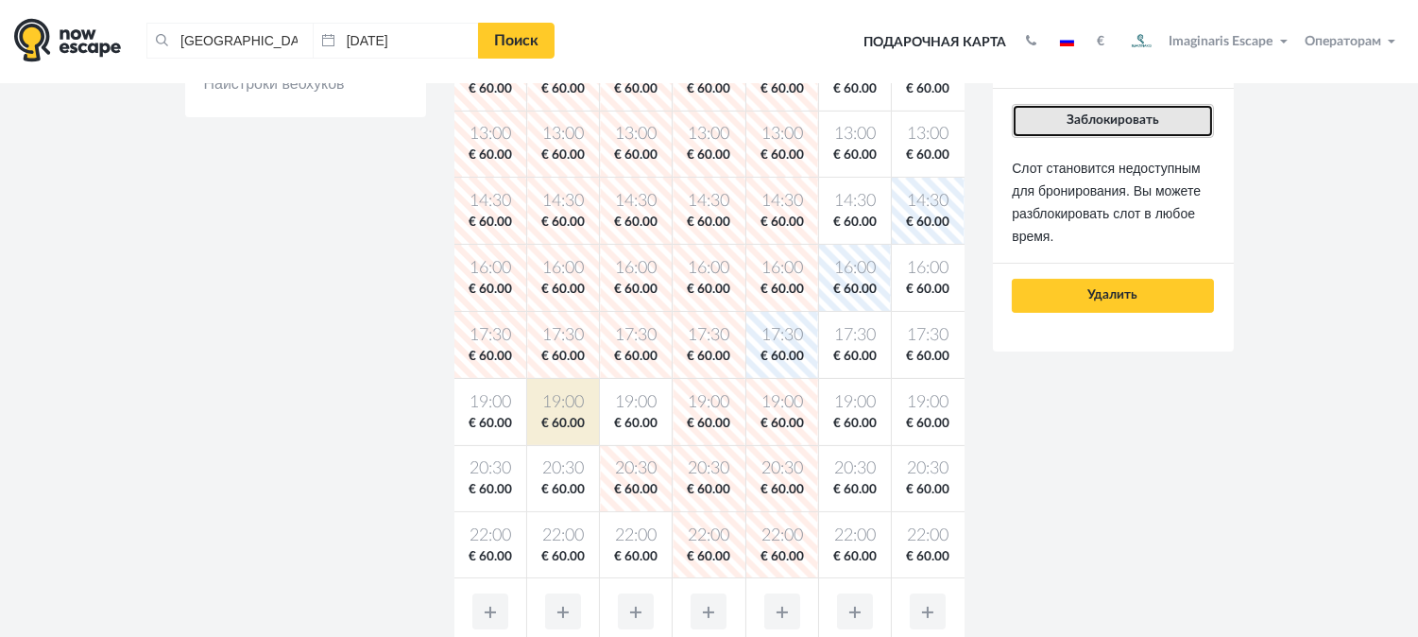
click at [1148, 111] on button "Заблокировать" at bounding box center [1112, 121] width 201 height 34
click at [1118, 118] on span "Заблокировать" at bounding box center [1113, 119] width 93 height 13
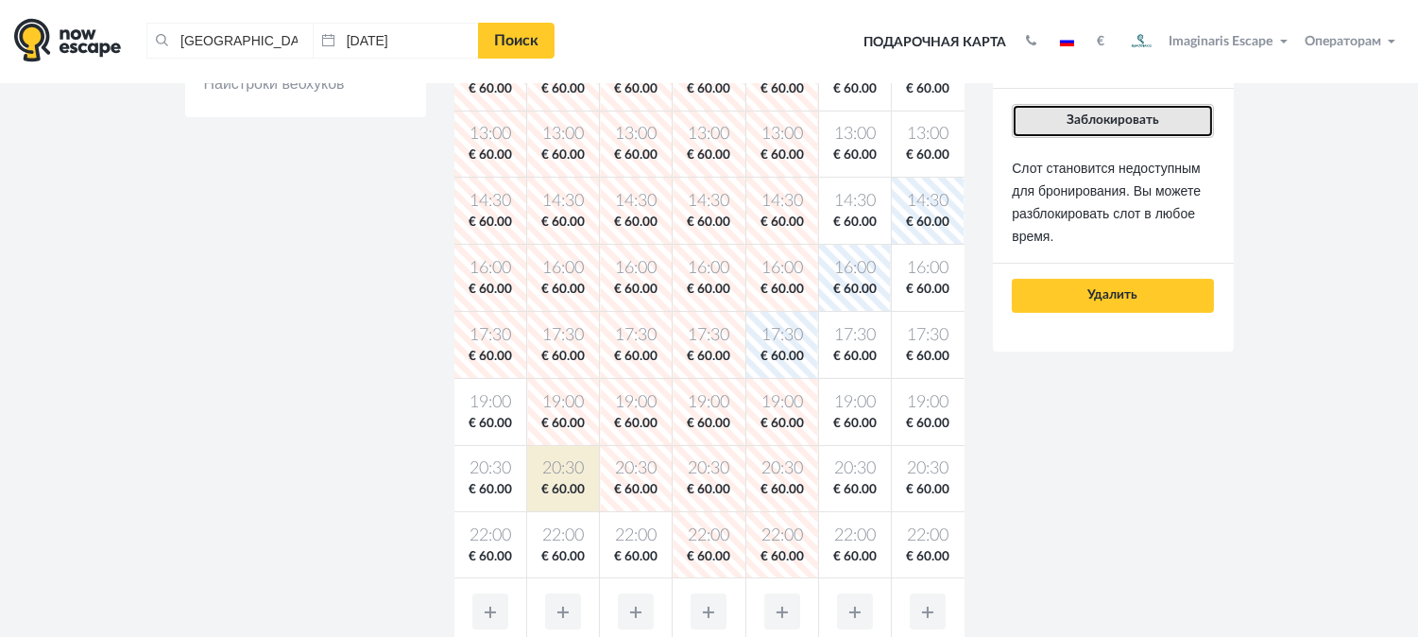
click at [1110, 133] on button "Заблокировать" at bounding box center [1112, 121] width 201 height 34
drag, startPoint x: 1131, startPoint y: 114, endPoint x: 674, endPoint y: 371, distance: 524.6
click at [1126, 116] on span "Заблокировать" at bounding box center [1113, 119] width 93 height 13
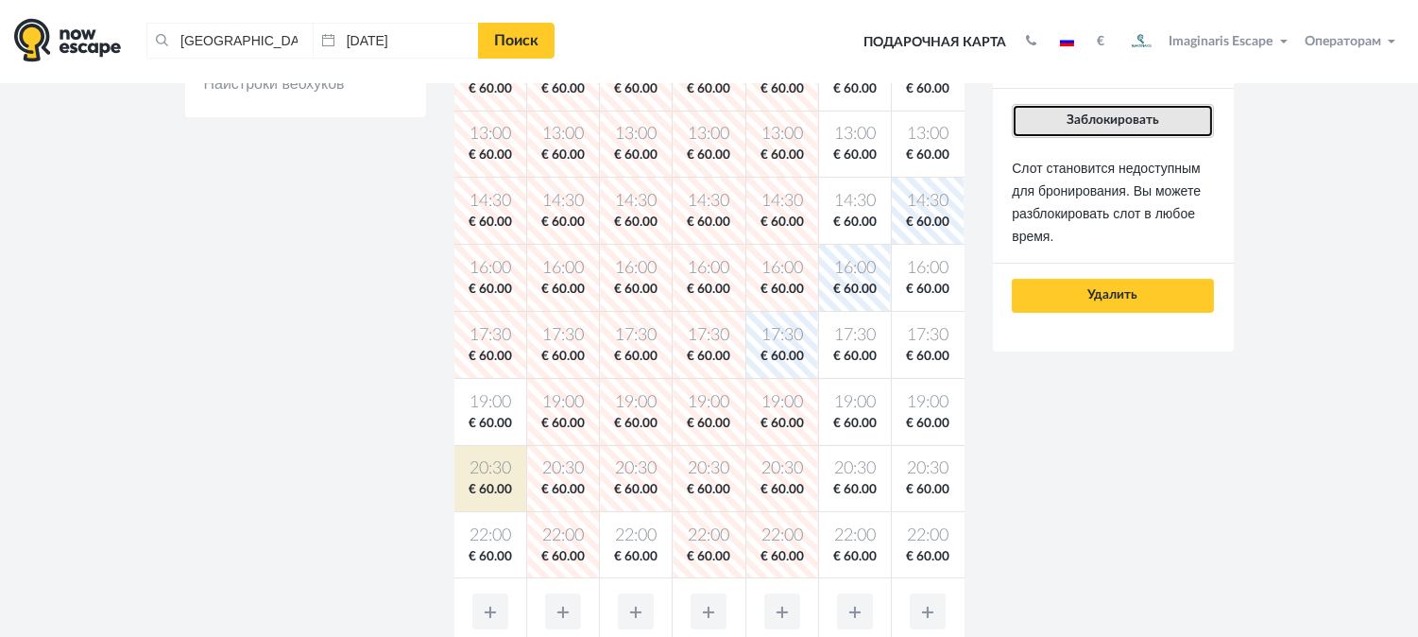
click at [1137, 129] on button "Заблокировать" at bounding box center [1112, 121] width 201 height 34
click at [1176, 116] on button "Заблокировать" at bounding box center [1112, 121] width 201 height 34
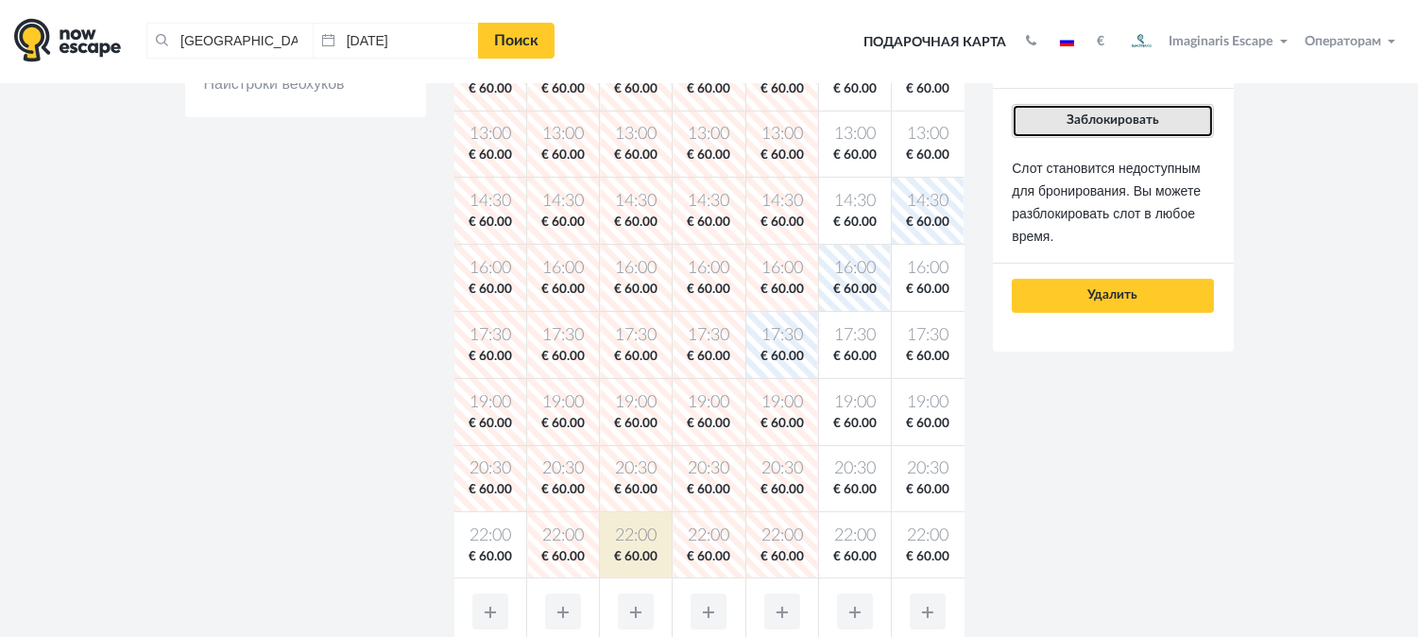
drag, startPoint x: 1134, startPoint y: 127, endPoint x: 766, endPoint y: 391, distance: 452.9
click at [1128, 129] on button "Заблокировать" at bounding box center [1112, 121] width 201 height 34
click at [1183, 115] on button "Заблокировать" at bounding box center [1112, 121] width 201 height 34
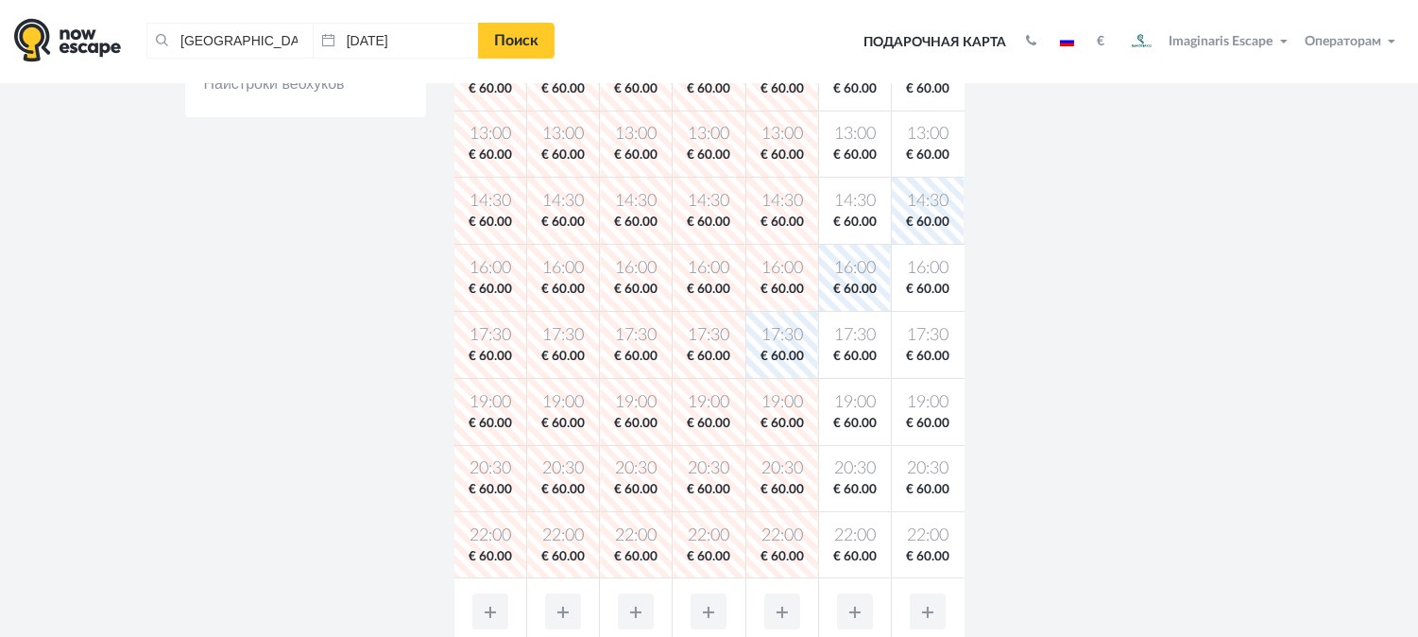
scroll to position [0, 0]
